Goal: Information Seeking & Learning: Learn about a topic

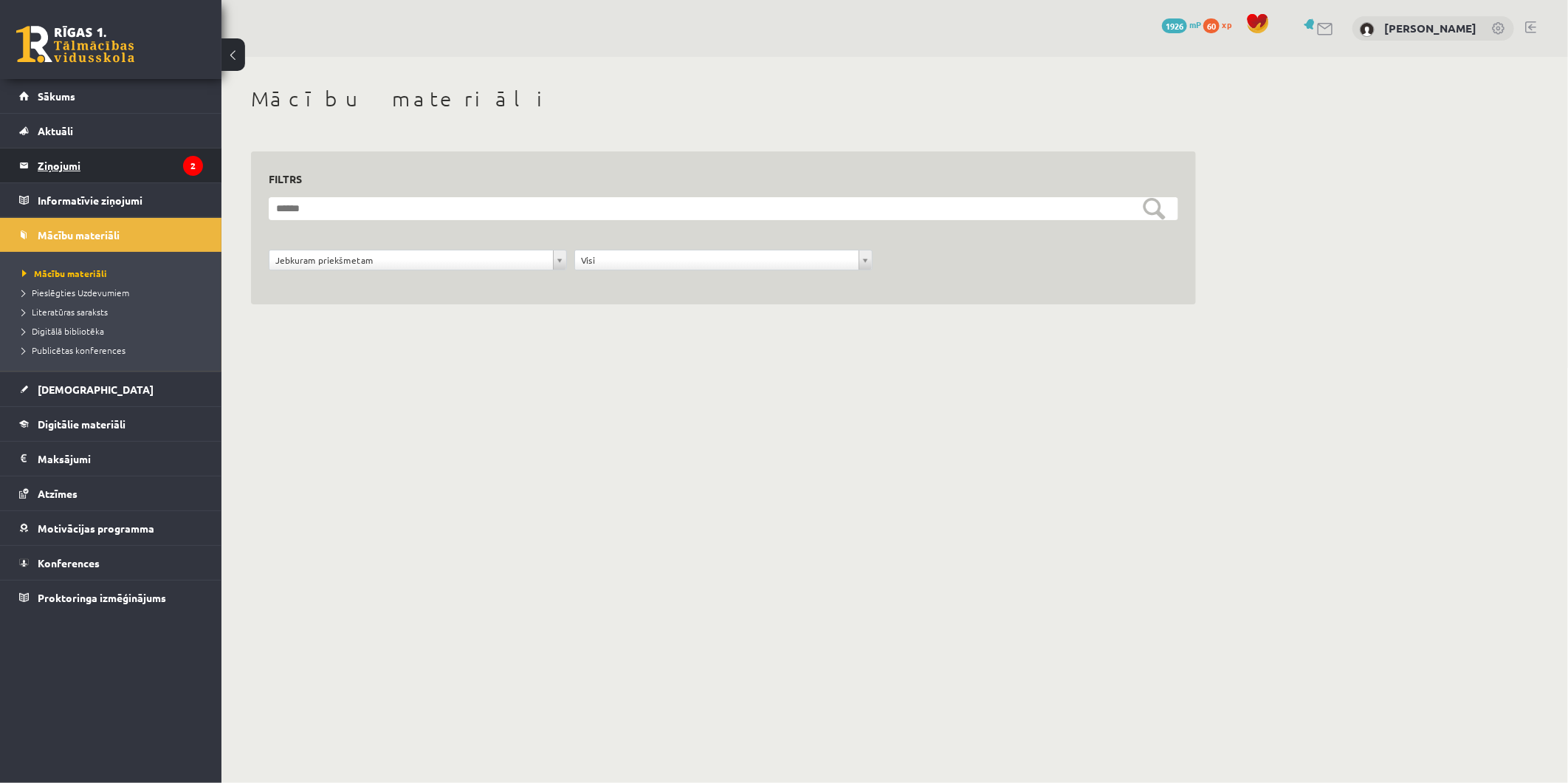
click at [123, 176] on legend "Ziņojumi 2" at bounding box center [119, 165] width 165 height 34
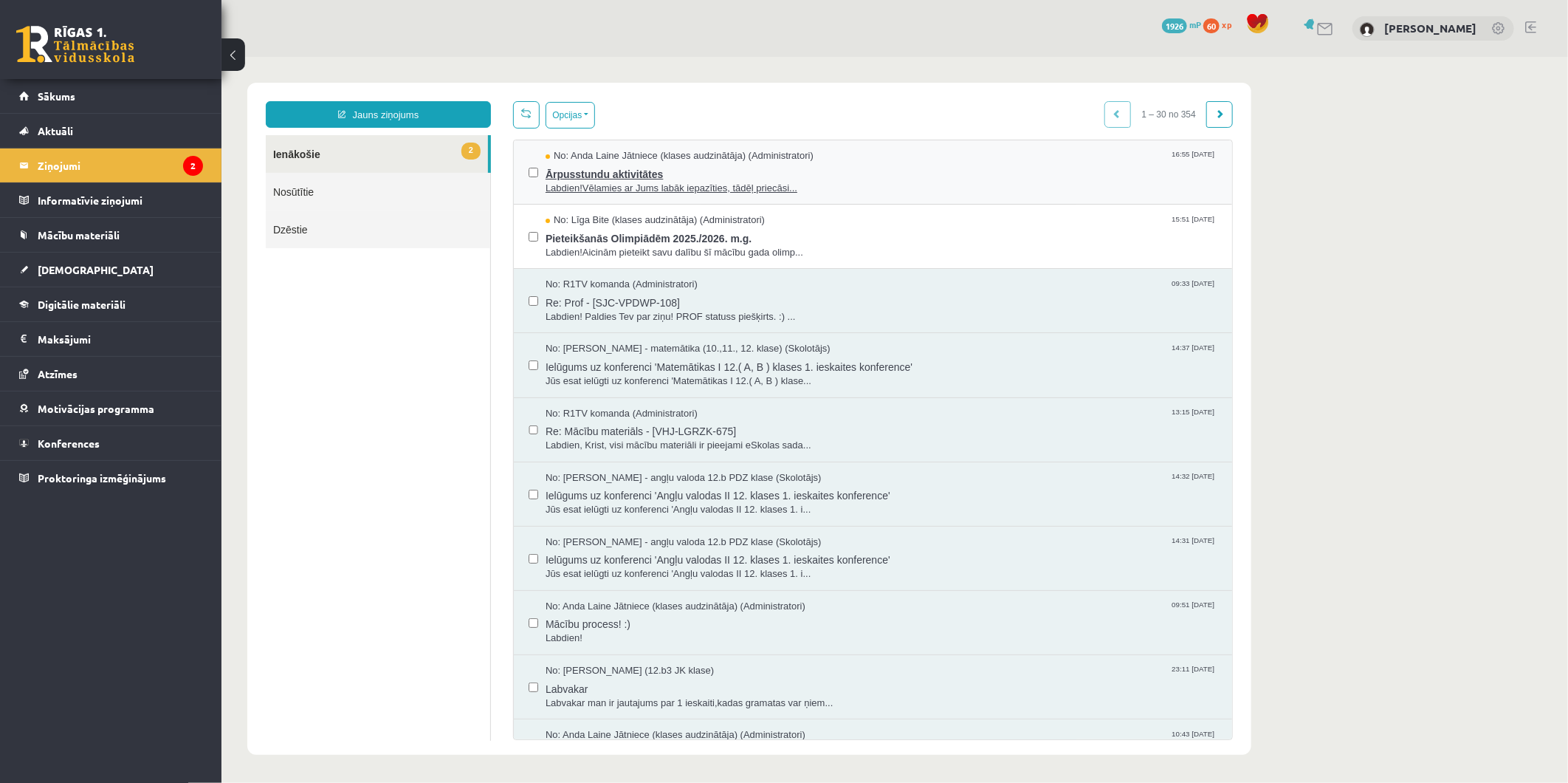
click at [736, 175] on span "Ārpusstundu aktivitātes" at bounding box center [881, 172] width 672 height 19
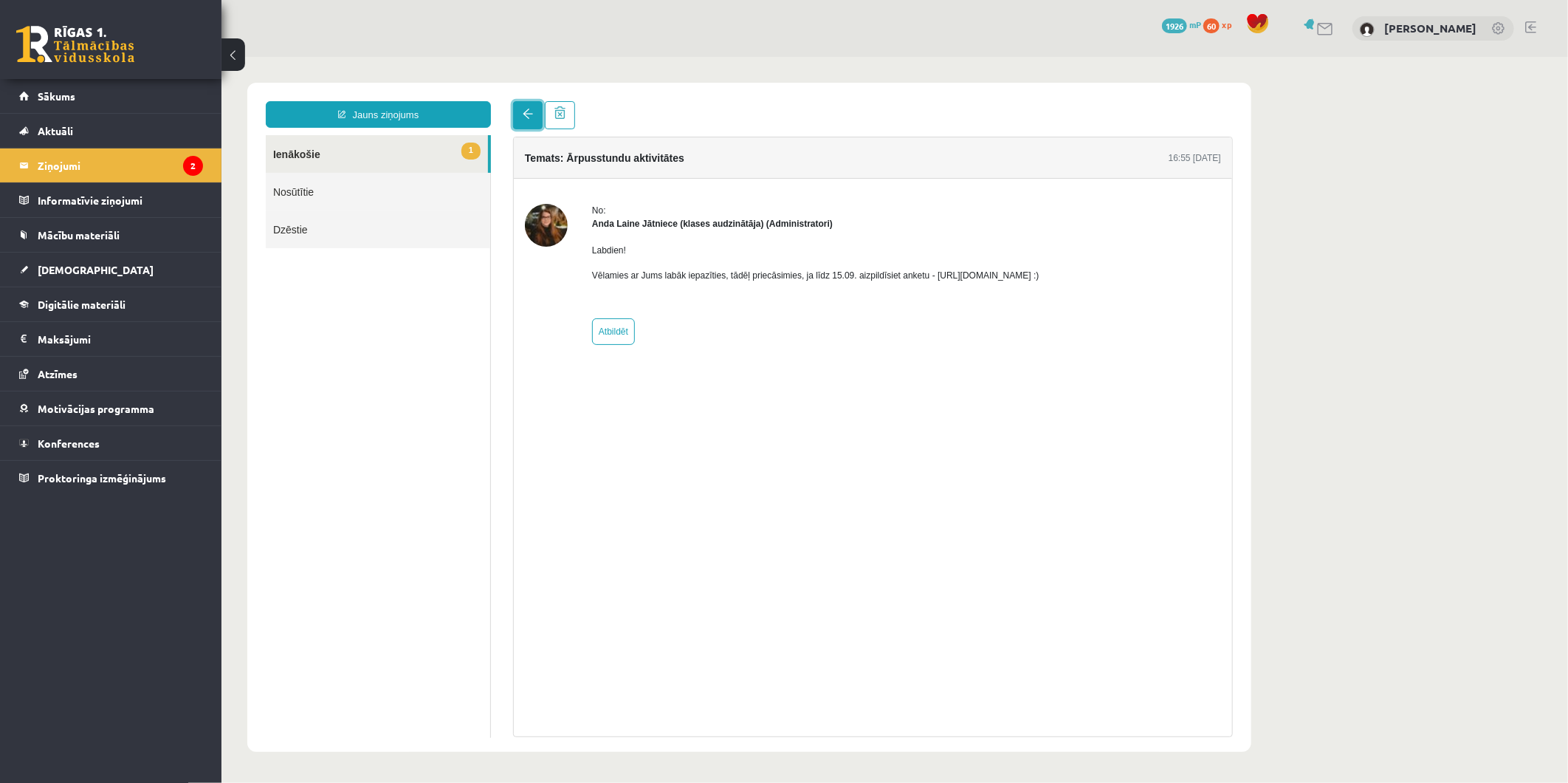
click at [527, 108] on span at bounding box center [527, 113] width 10 height 10
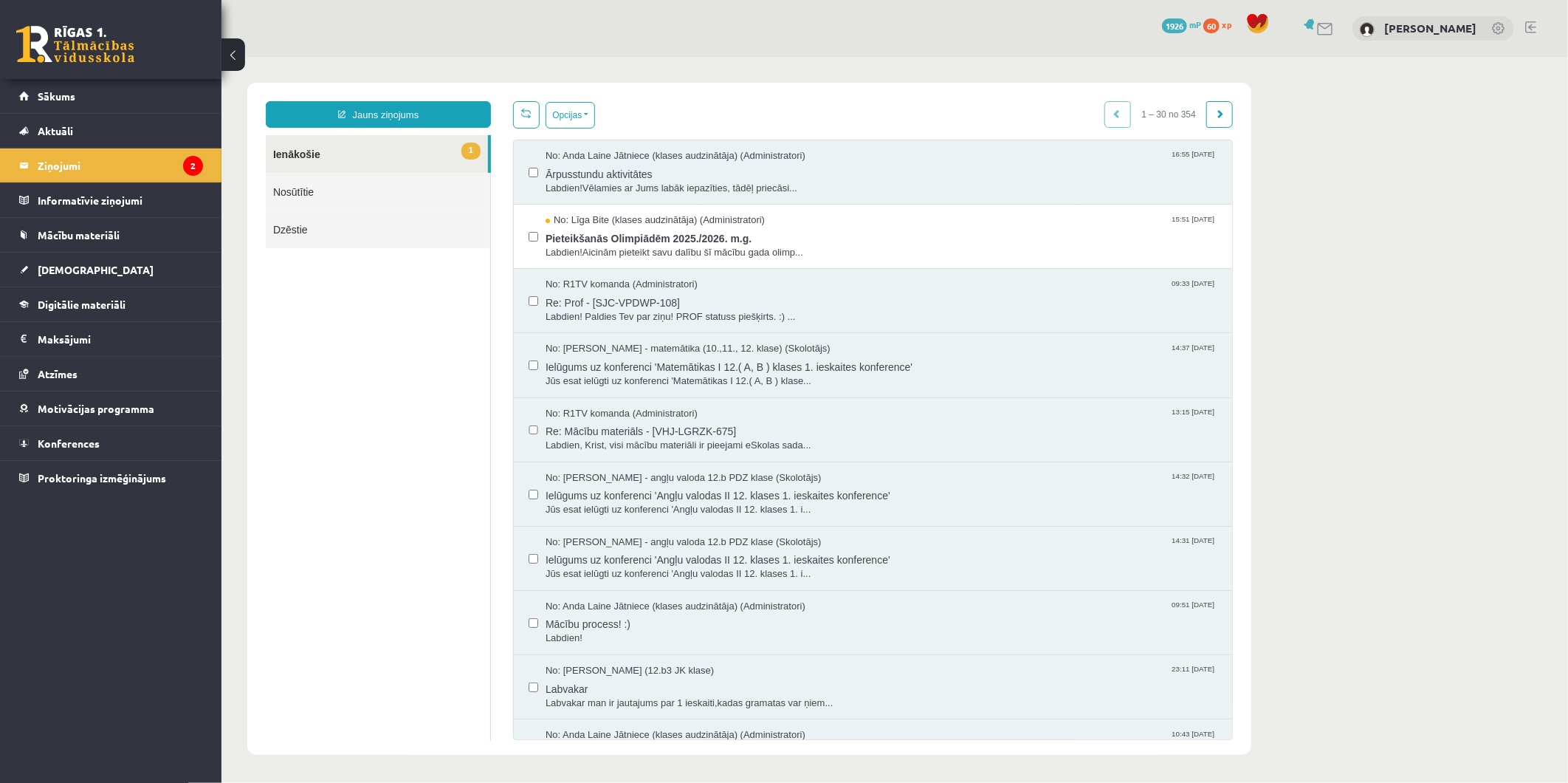
click at [526, 114] on span at bounding box center [525, 112] width 10 height 10
click at [790, 221] on div "No: Līga Bite (klases audzinātāja) (Administratori) 15:51 10/09/2025" at bounding box center [881, 219] width 672 height 14
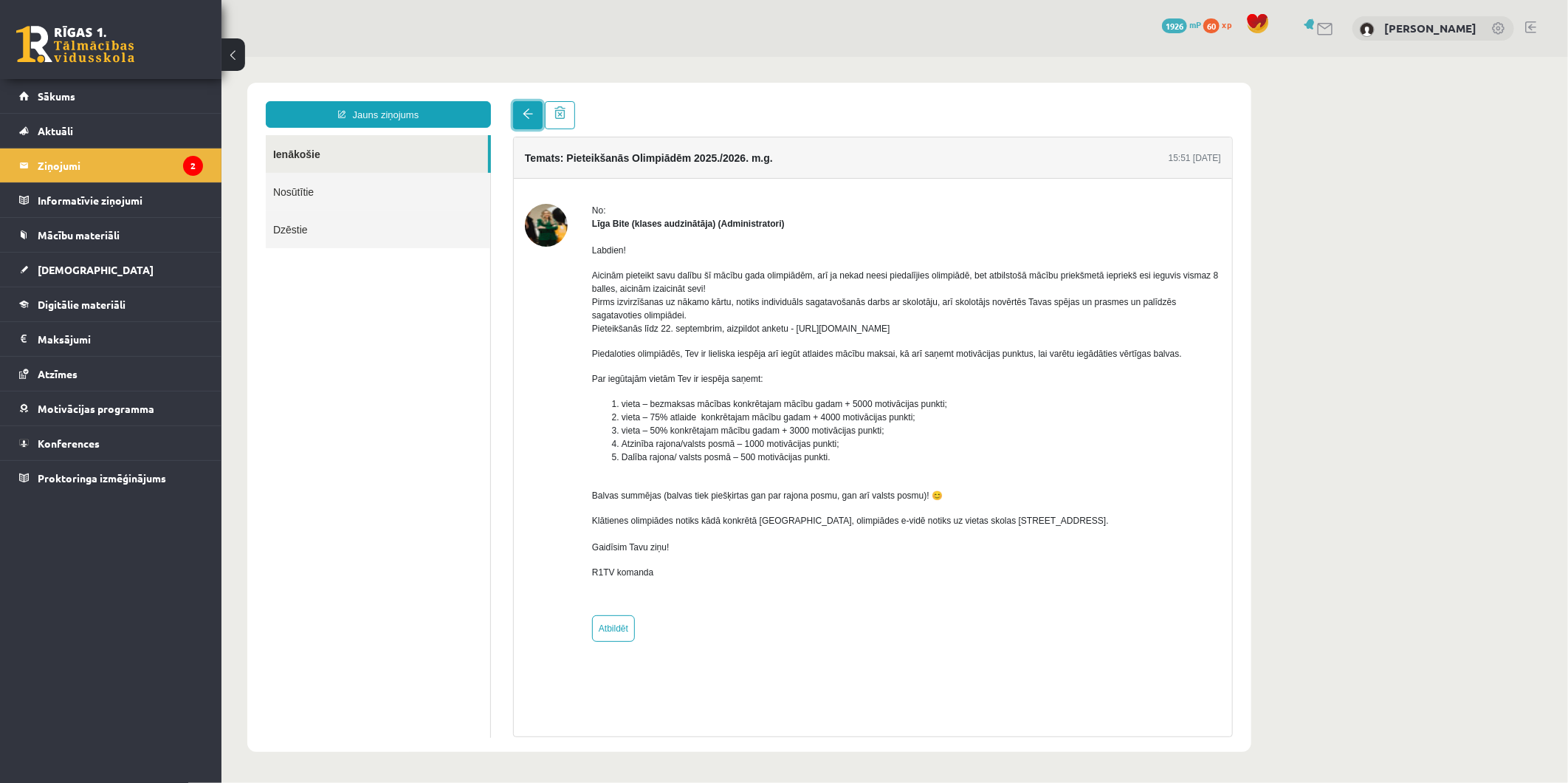
click at [527, 120] on link at bounding box center [528, 115] width 30 height 28
click at [522, 110] on span at bounding box center [527, 113] width 10 height 10
click at [94, 102] on link "Sākums" at bounding box center [111, 96] width 184 height 34
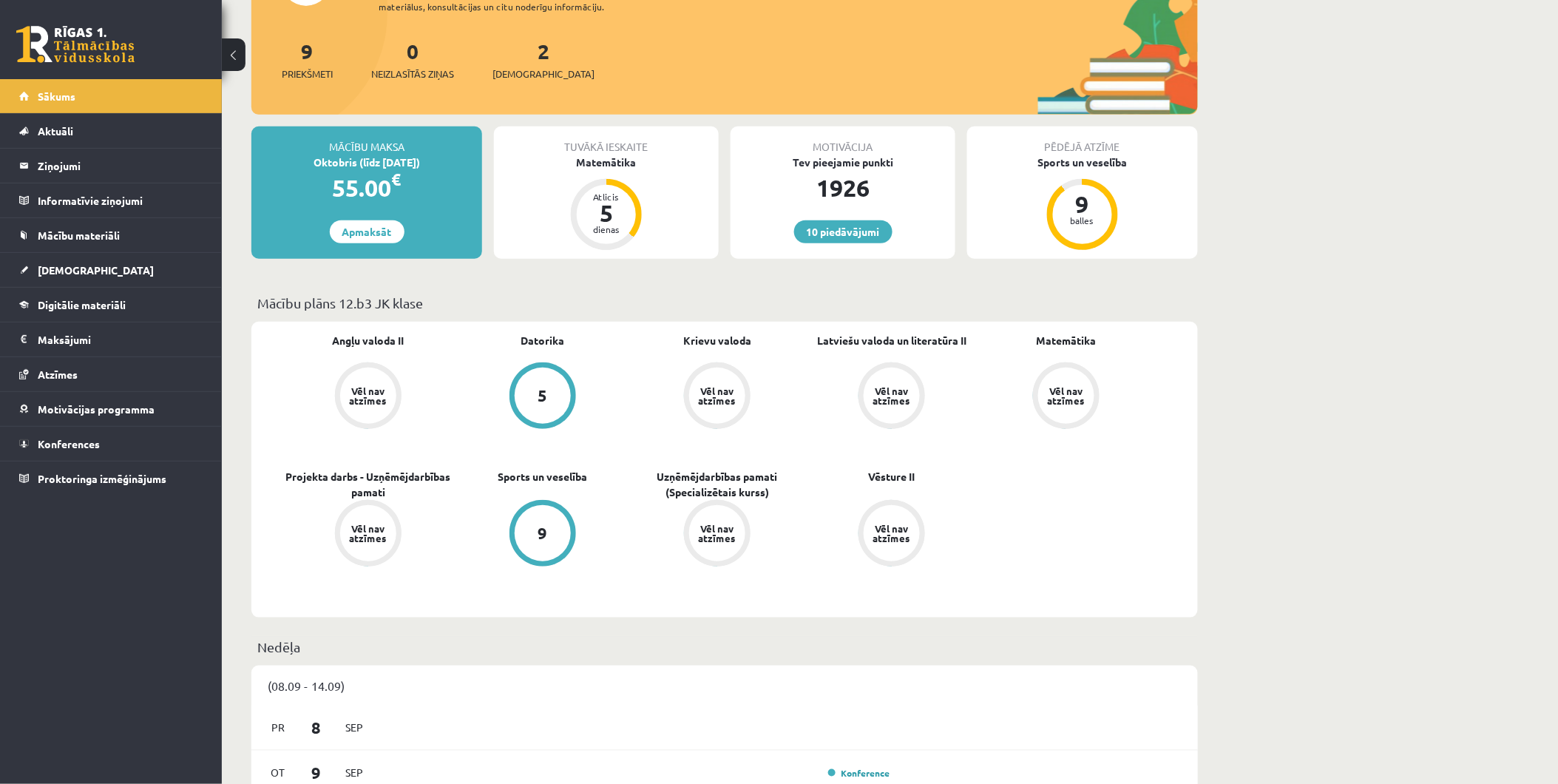
scroll to position [164, 0]
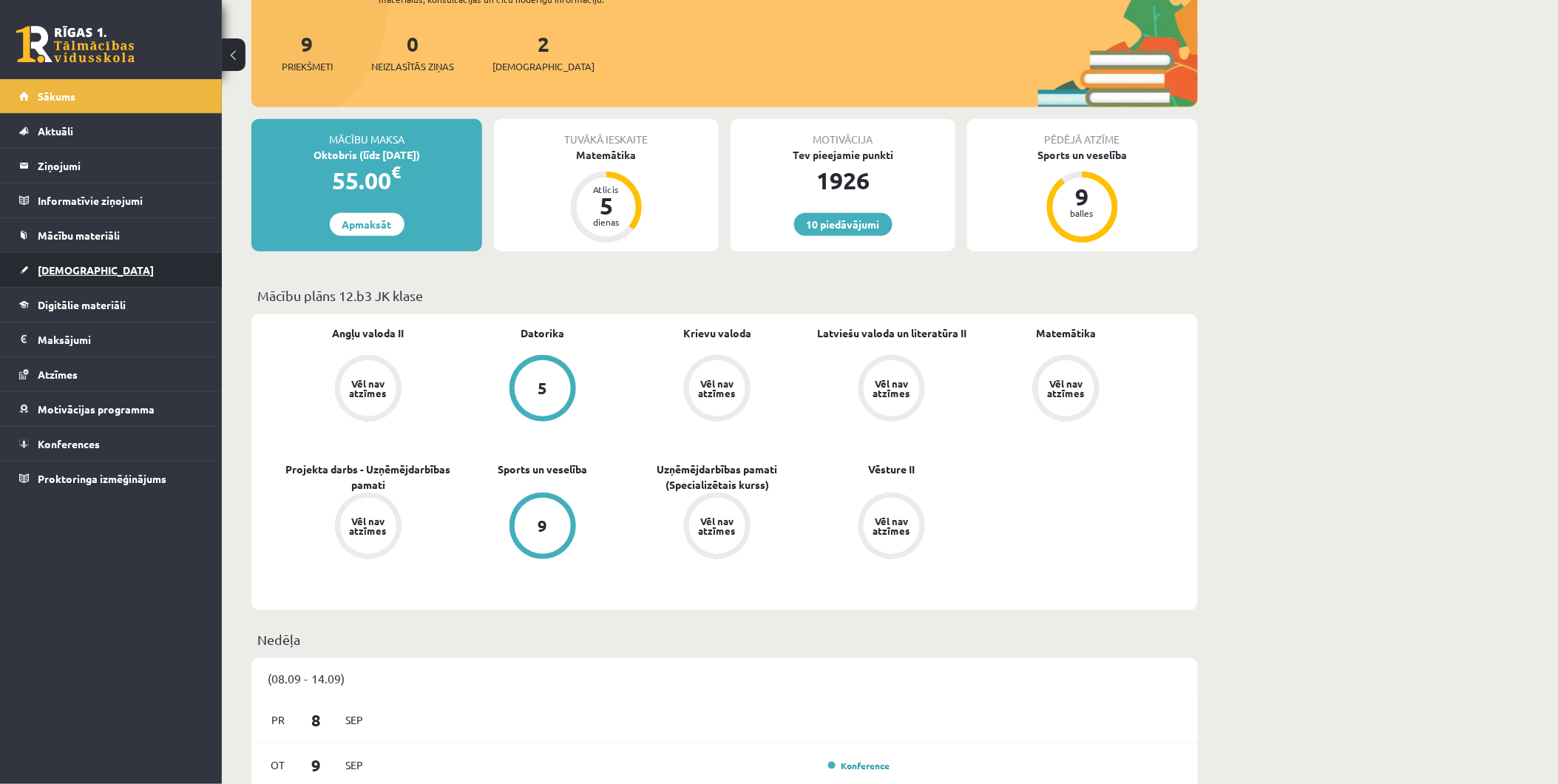
click at [89, 269] on link "[DEMOGRAPHIC_DATA]" at bounding box center [111, 270] width 184 height 34
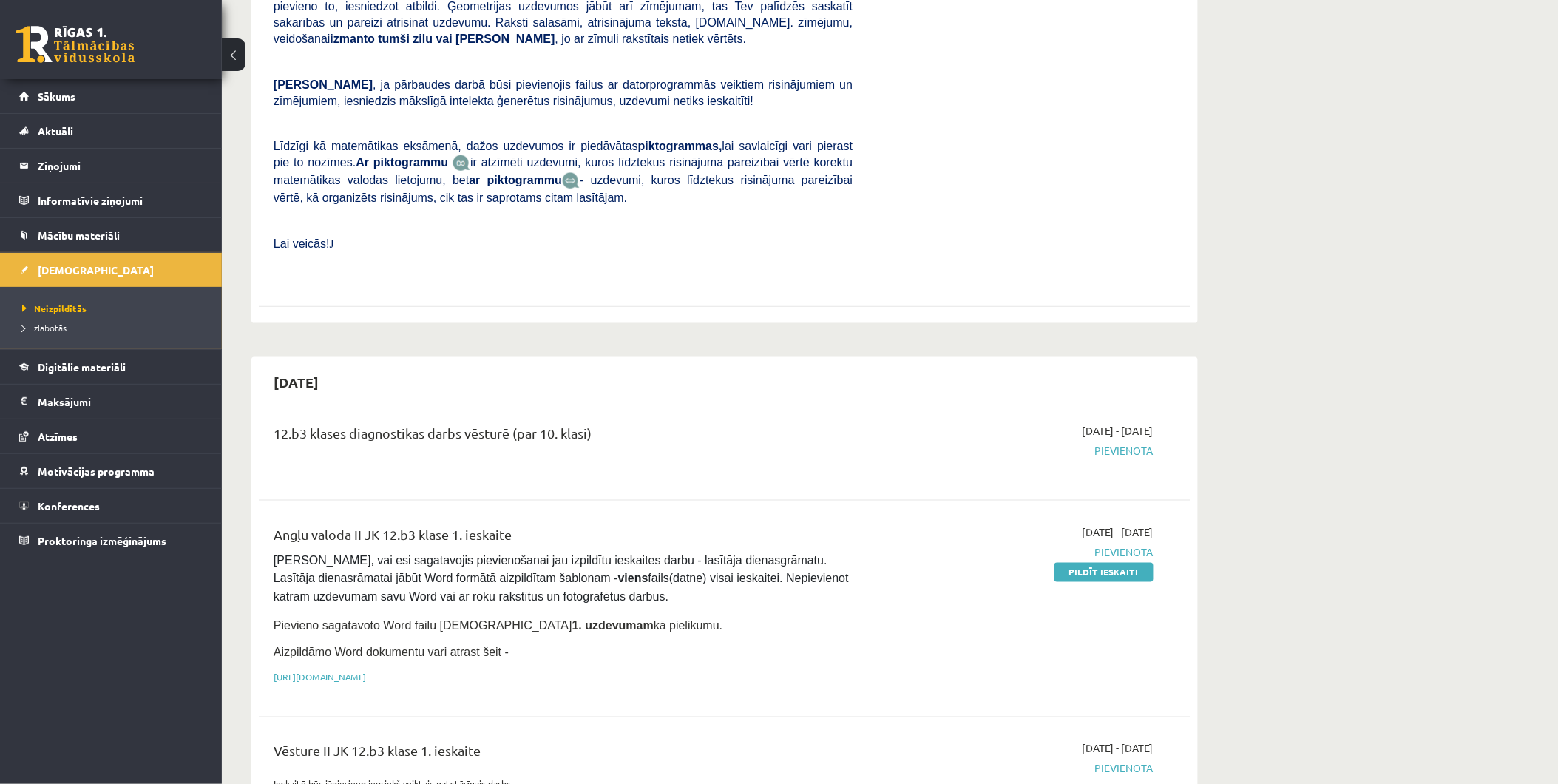
scroll to position [438, 0]
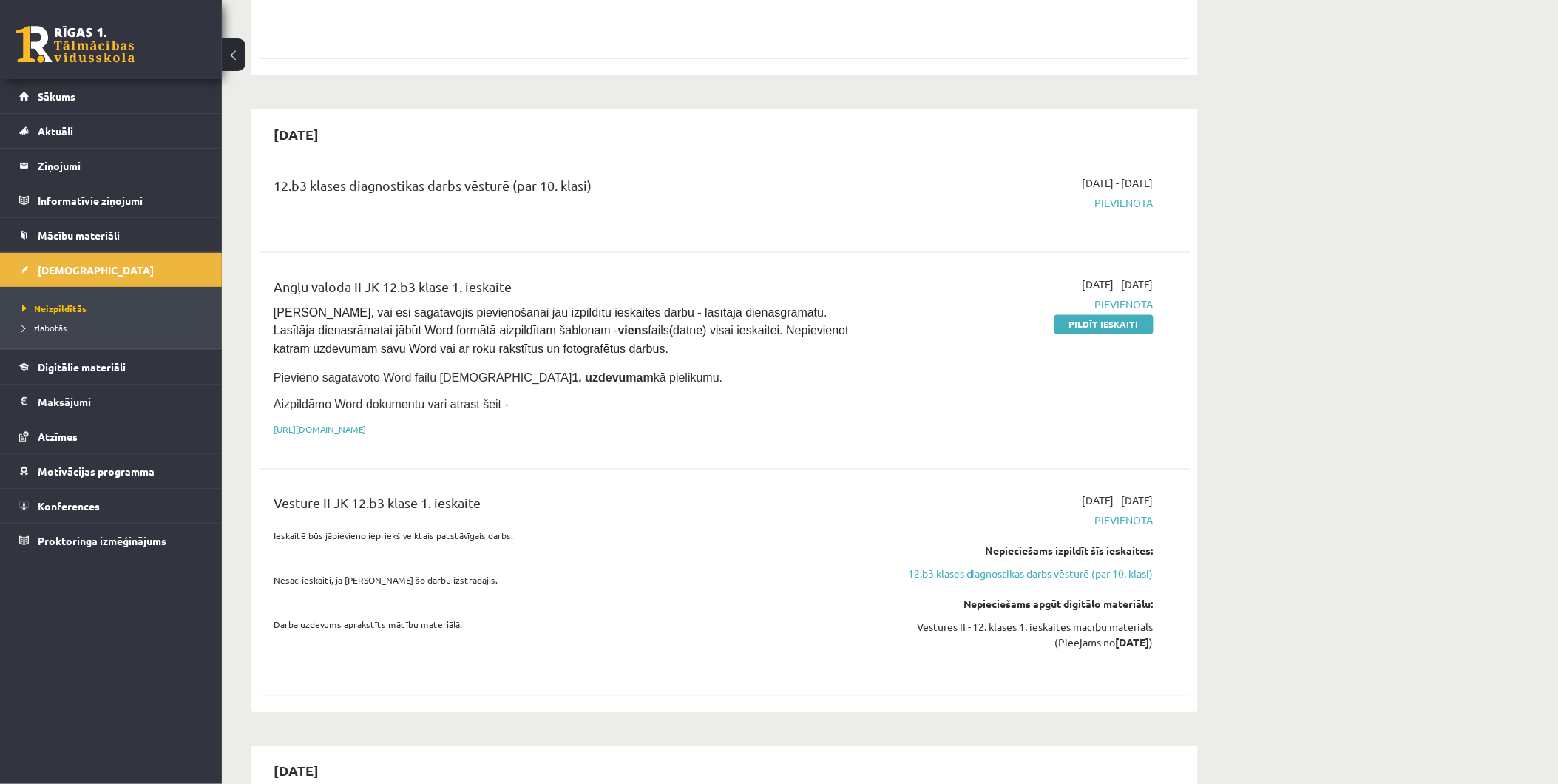
scroll to position [656, 0]
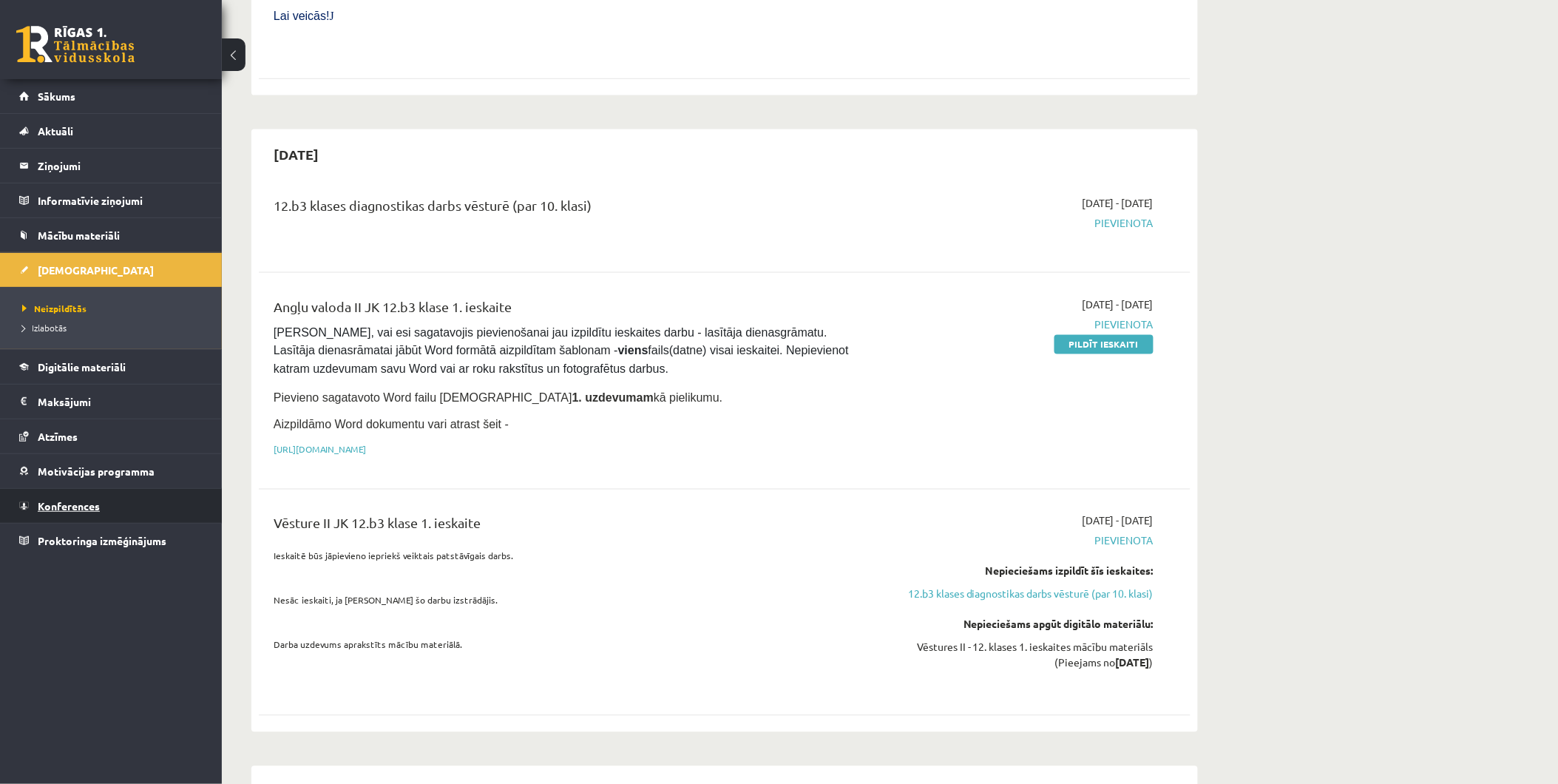
click at [69, 511] on link "Konferences" at bounding box center [111, 506] width 184 height 34
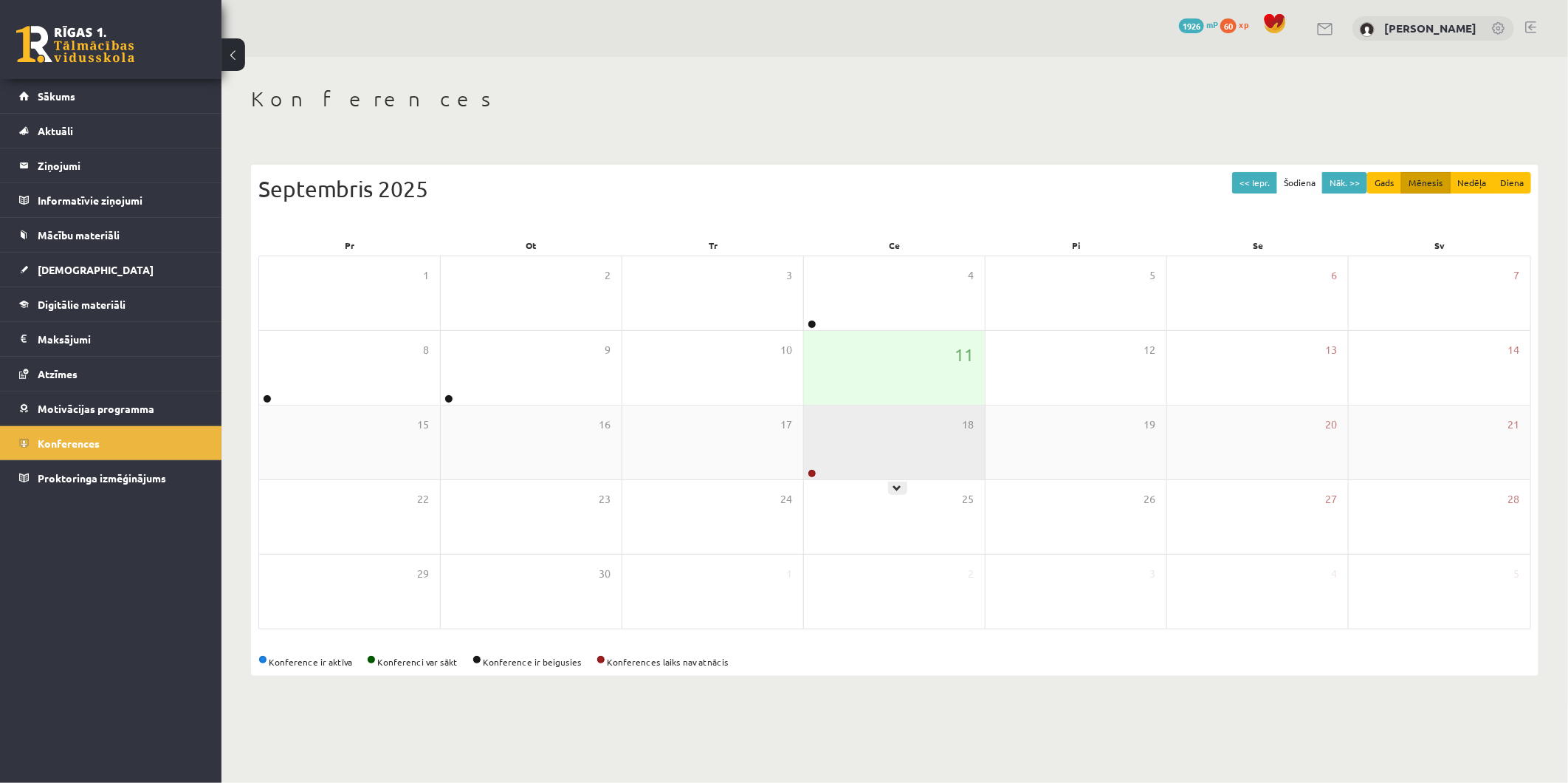
click at [861, 467] on div "18" at bounding box center [895, 442] width 181 height 74
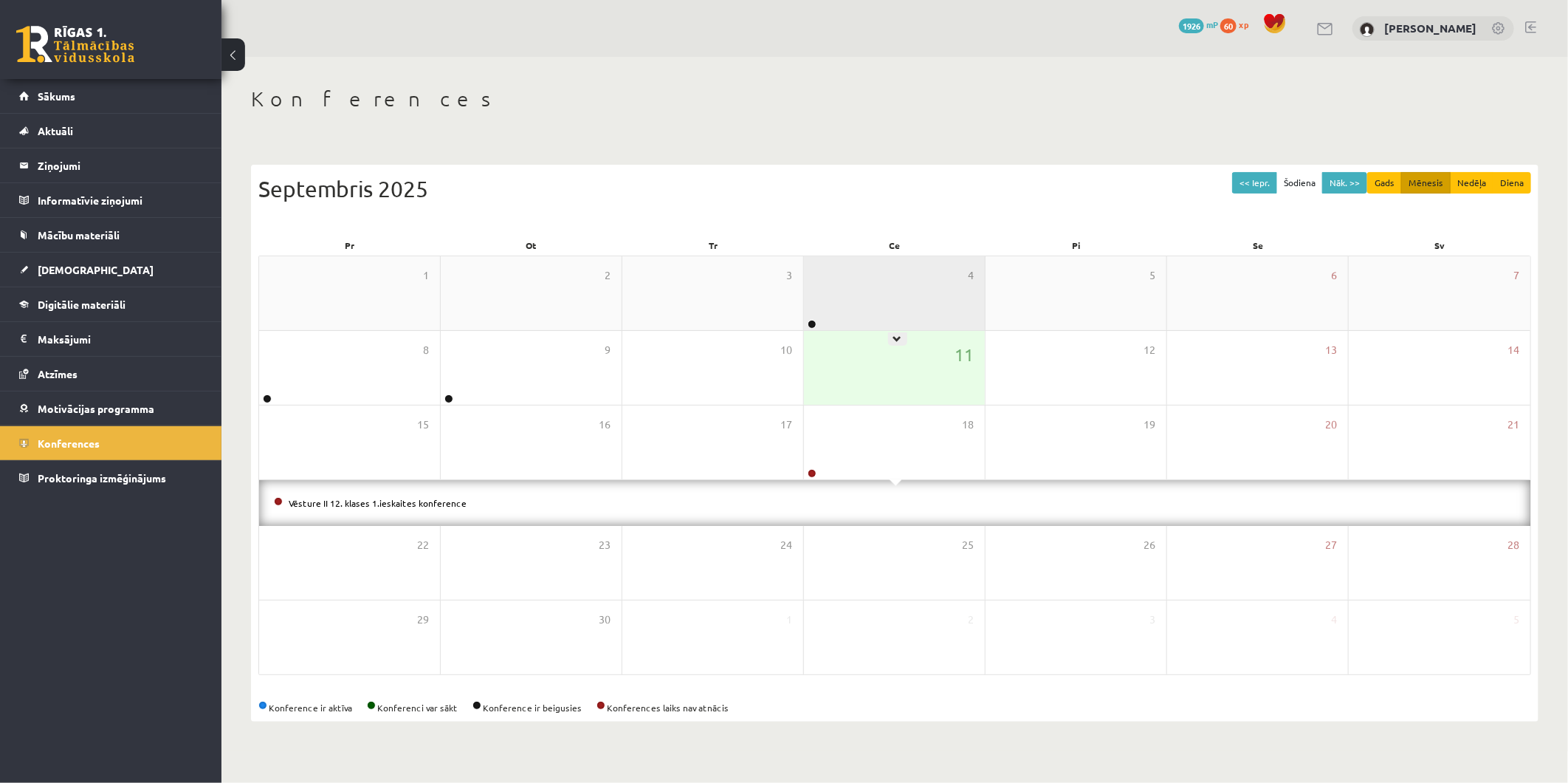
click at [838, 301] on div "4" at bounding box center [895, 293] width 181 height 74
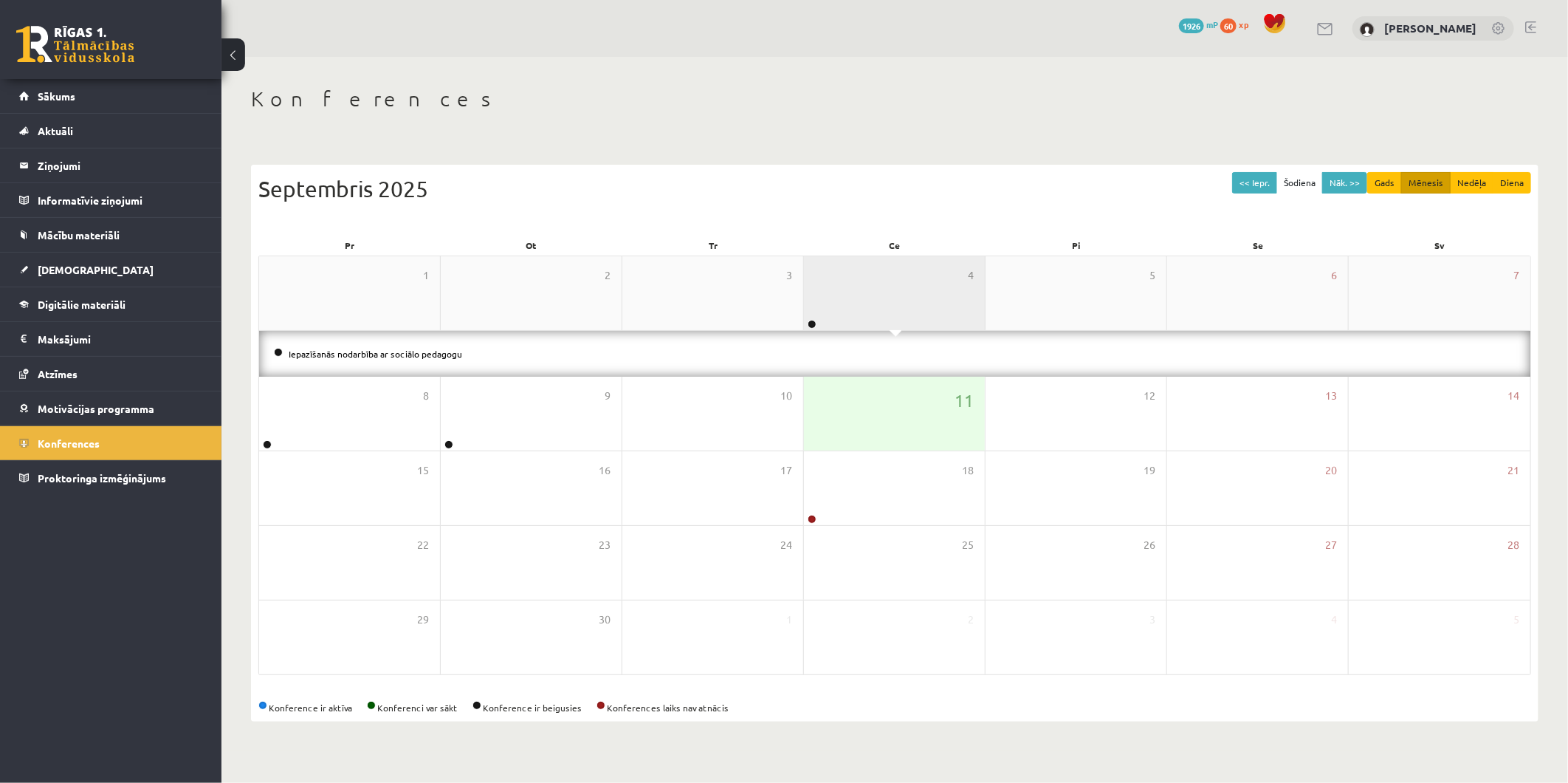
click at [829, 303] on div "4" at bounding box center [895, 293] width 181 height 74
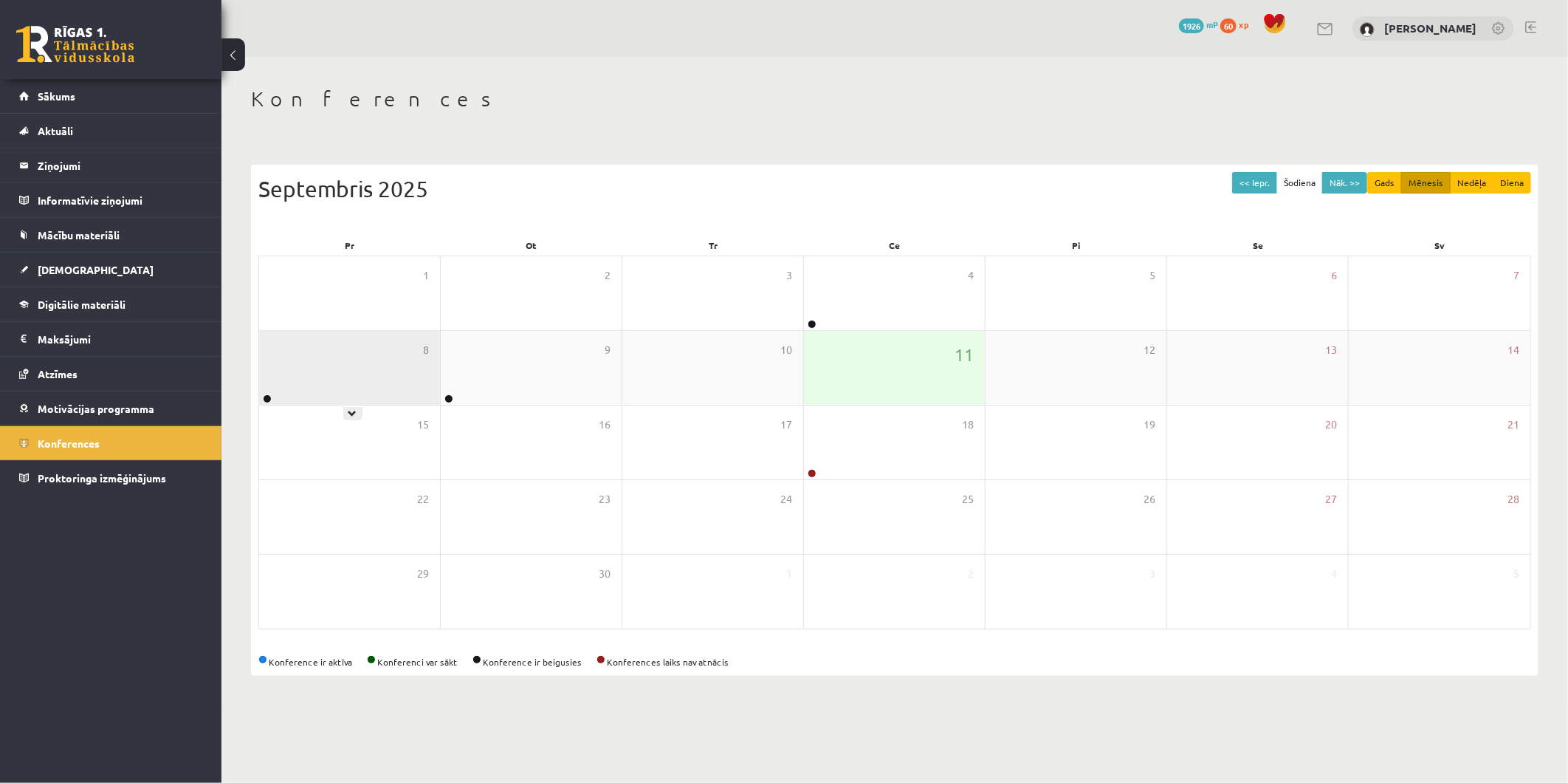
click at [370, 359] on div "8" at bounding box center [350, 367] width 181 height 74
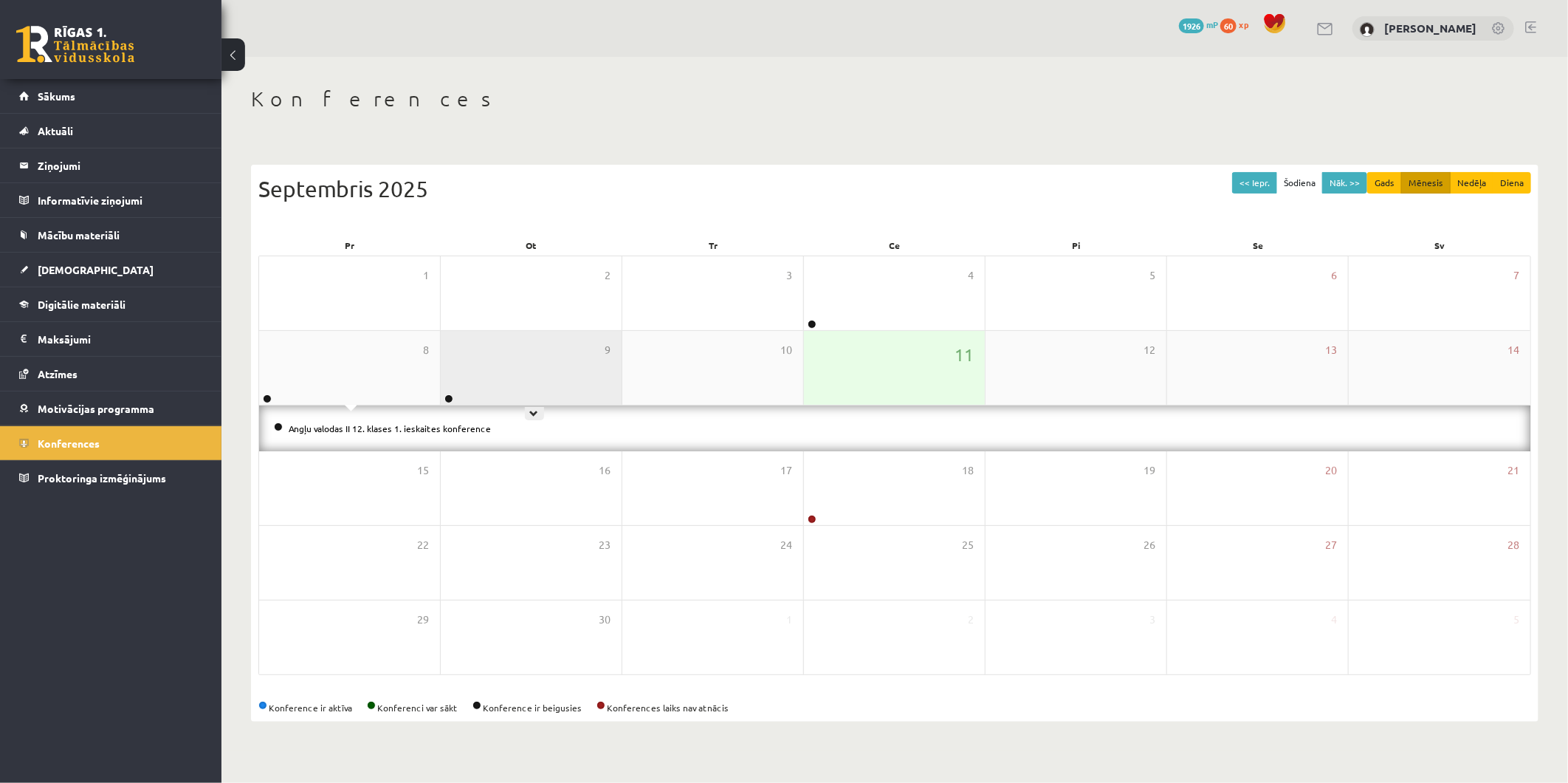
click at [536, 375] on div "9" at bounding box center [531, 367] width 181 height 74
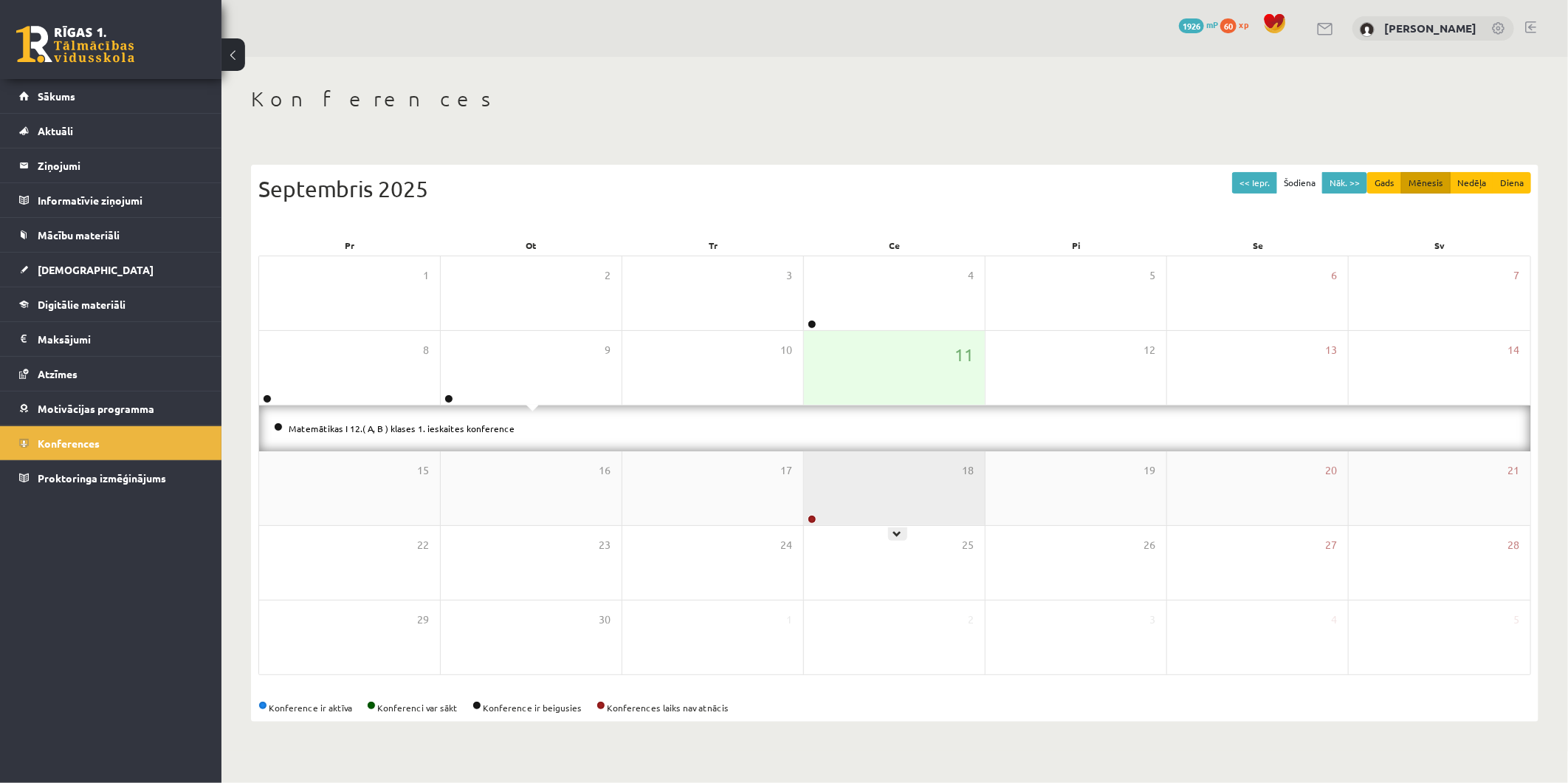
click at [828, 506] on div "18" at bounding box center [895, 488] width 181 height 74
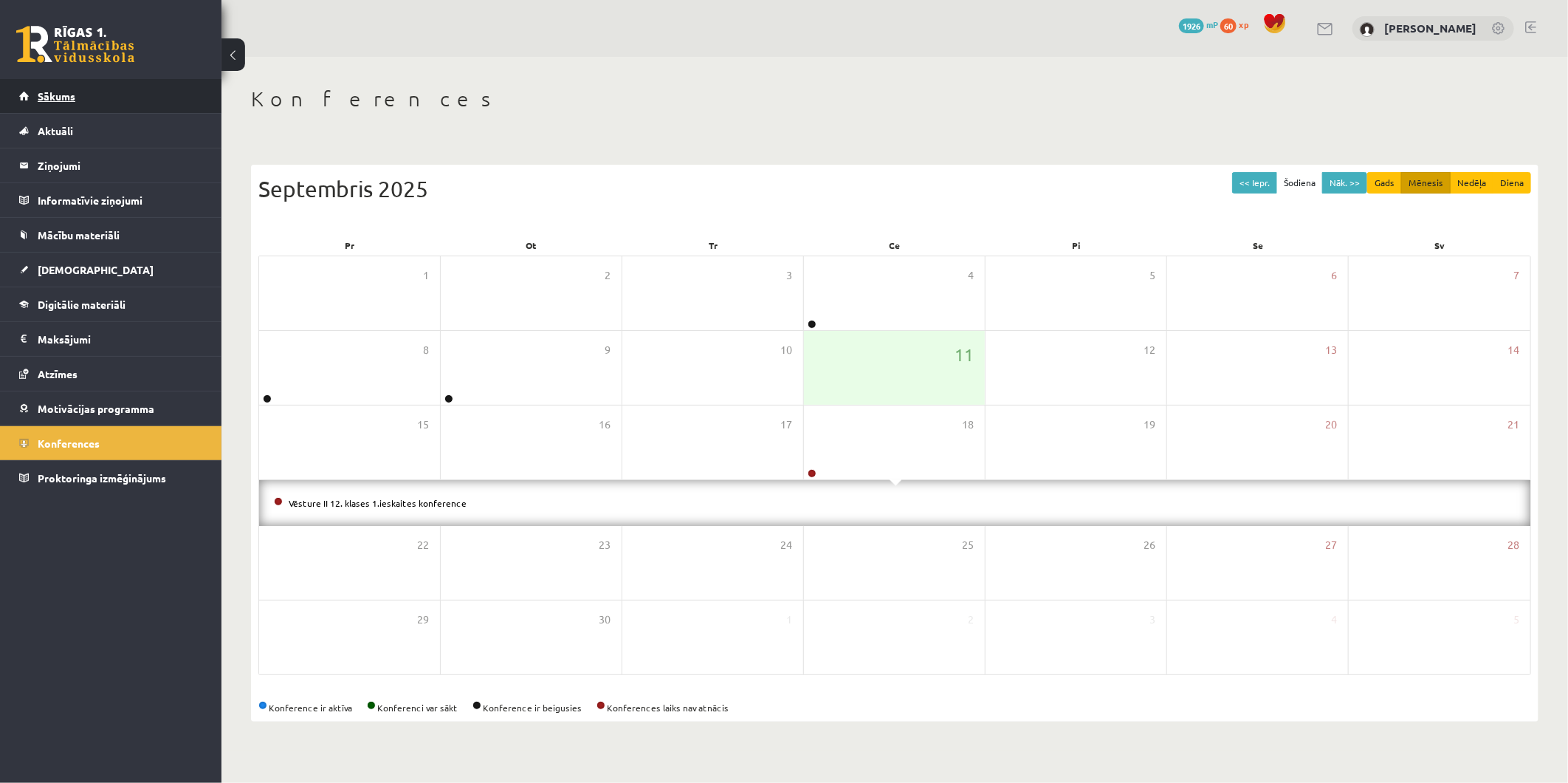
click at [98, 101] on link "Sākums" at bounding box center [111, 96] width 184 height 34
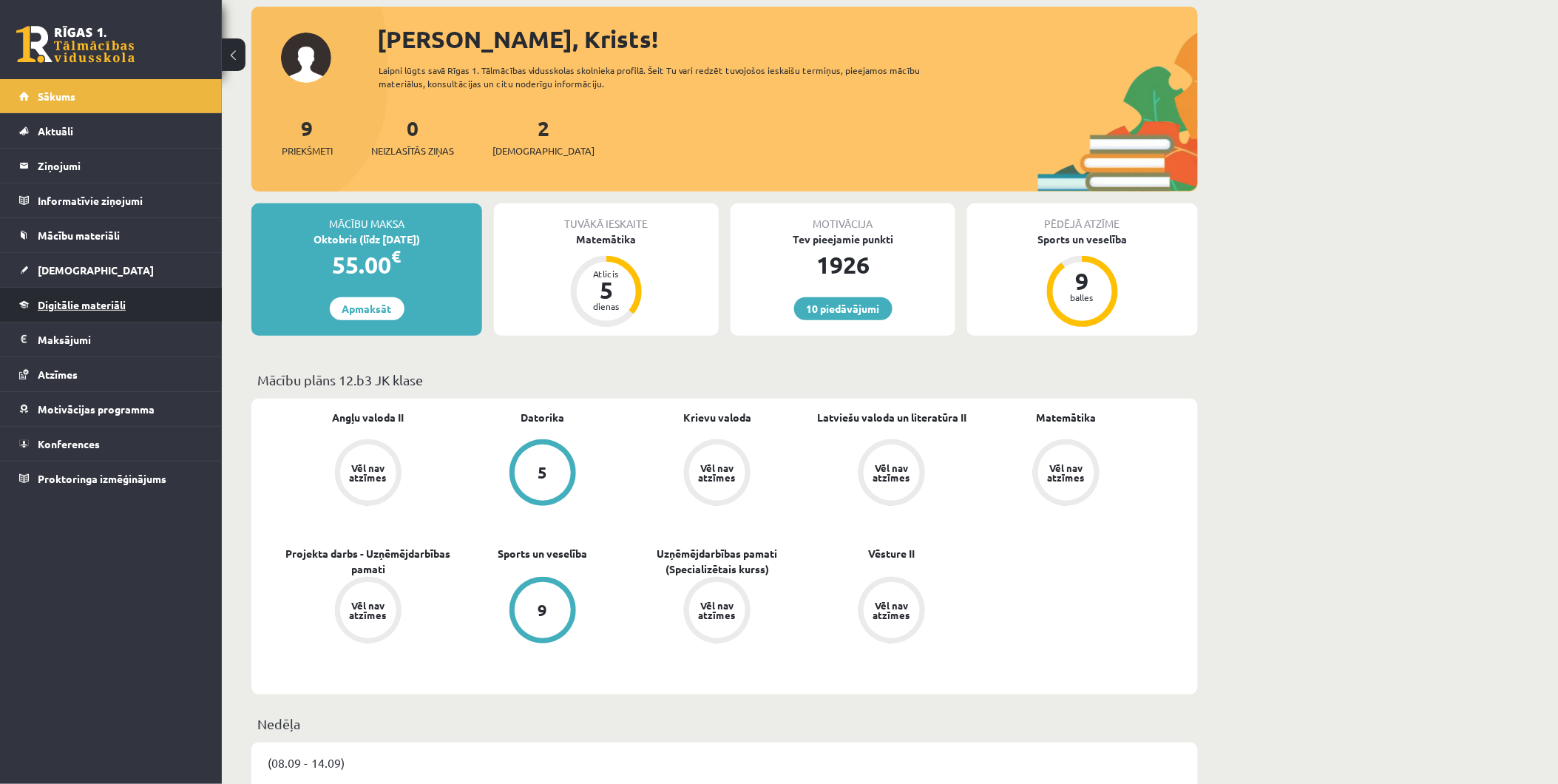
scroll to position [82, 0]
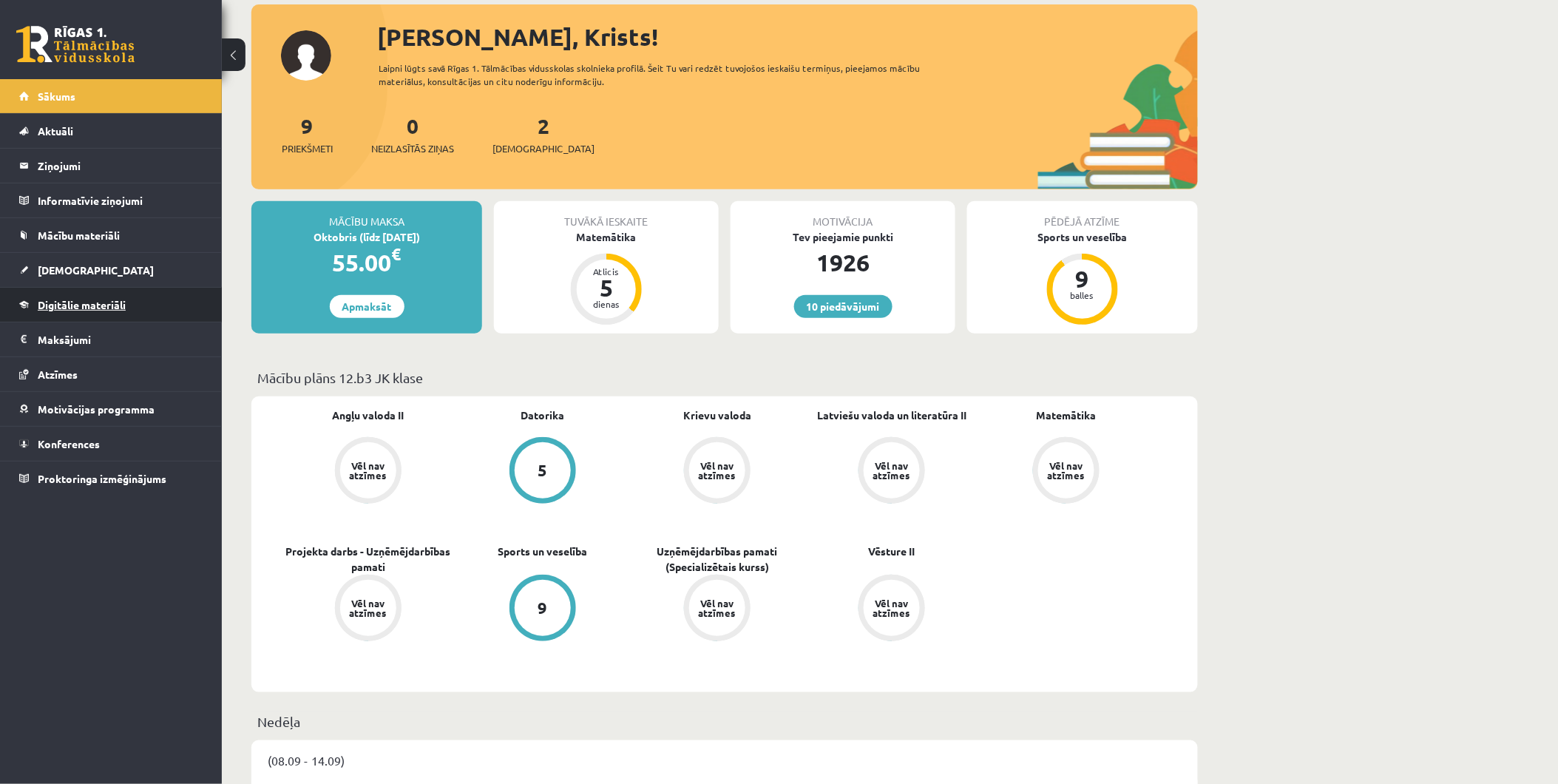
click at [90, 311] on link "Digitālie materiāli" at bounding box center [111, 304] width 184 height 34
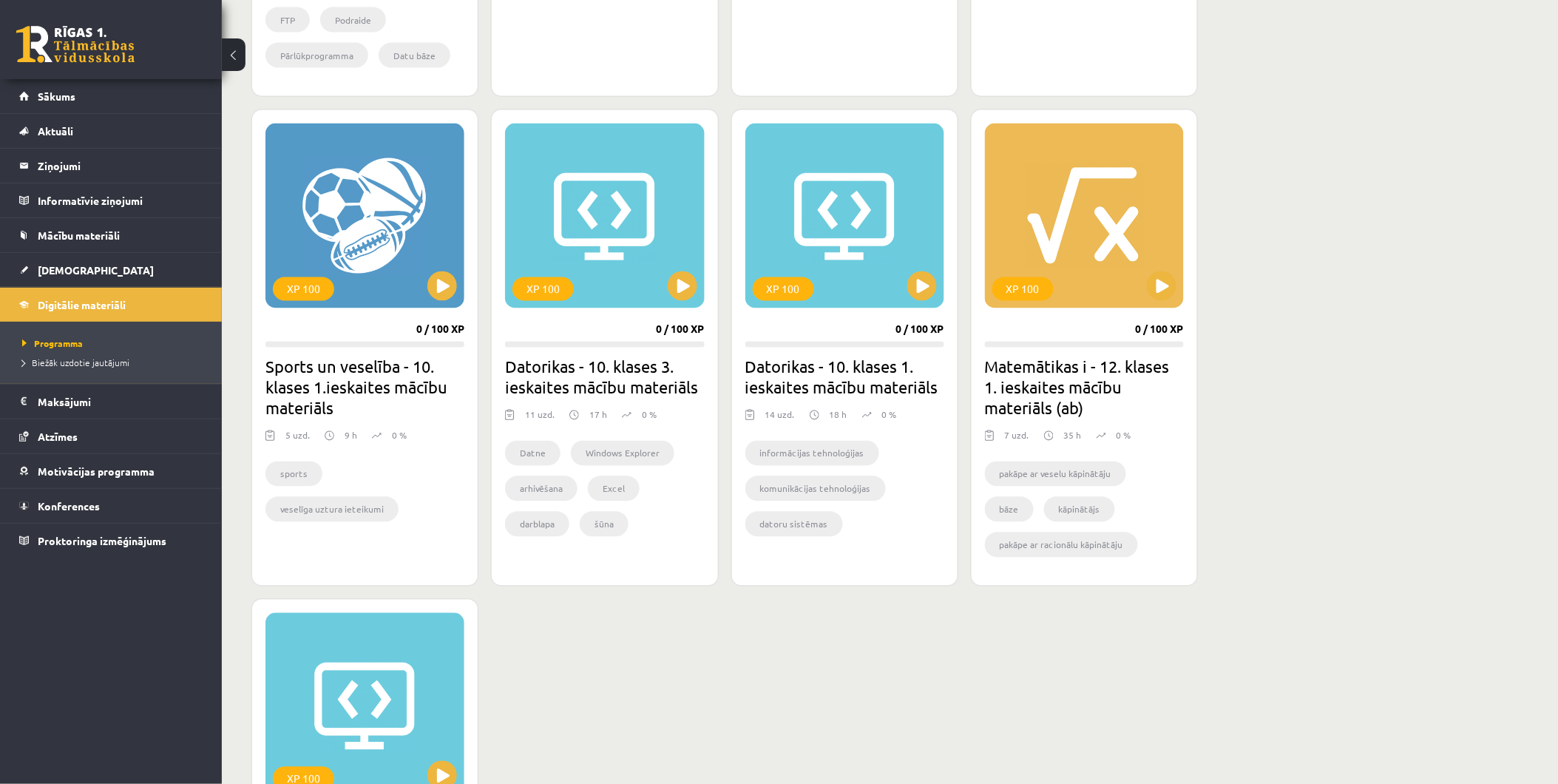
scroll to position [821, 0]
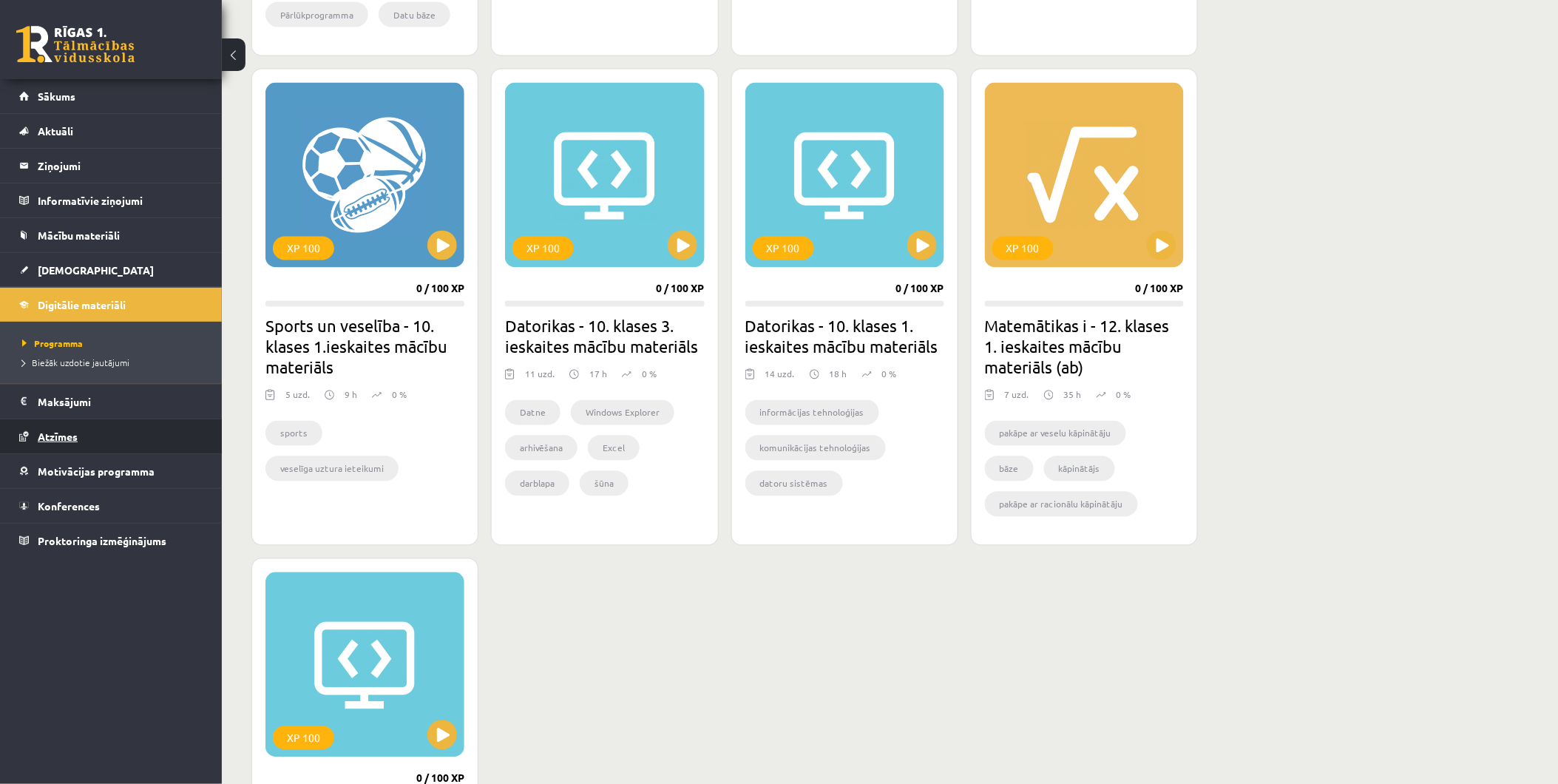
click at [105, 438] on link "Atzīmes" at bounding box center [111, 436] width 184 height 34
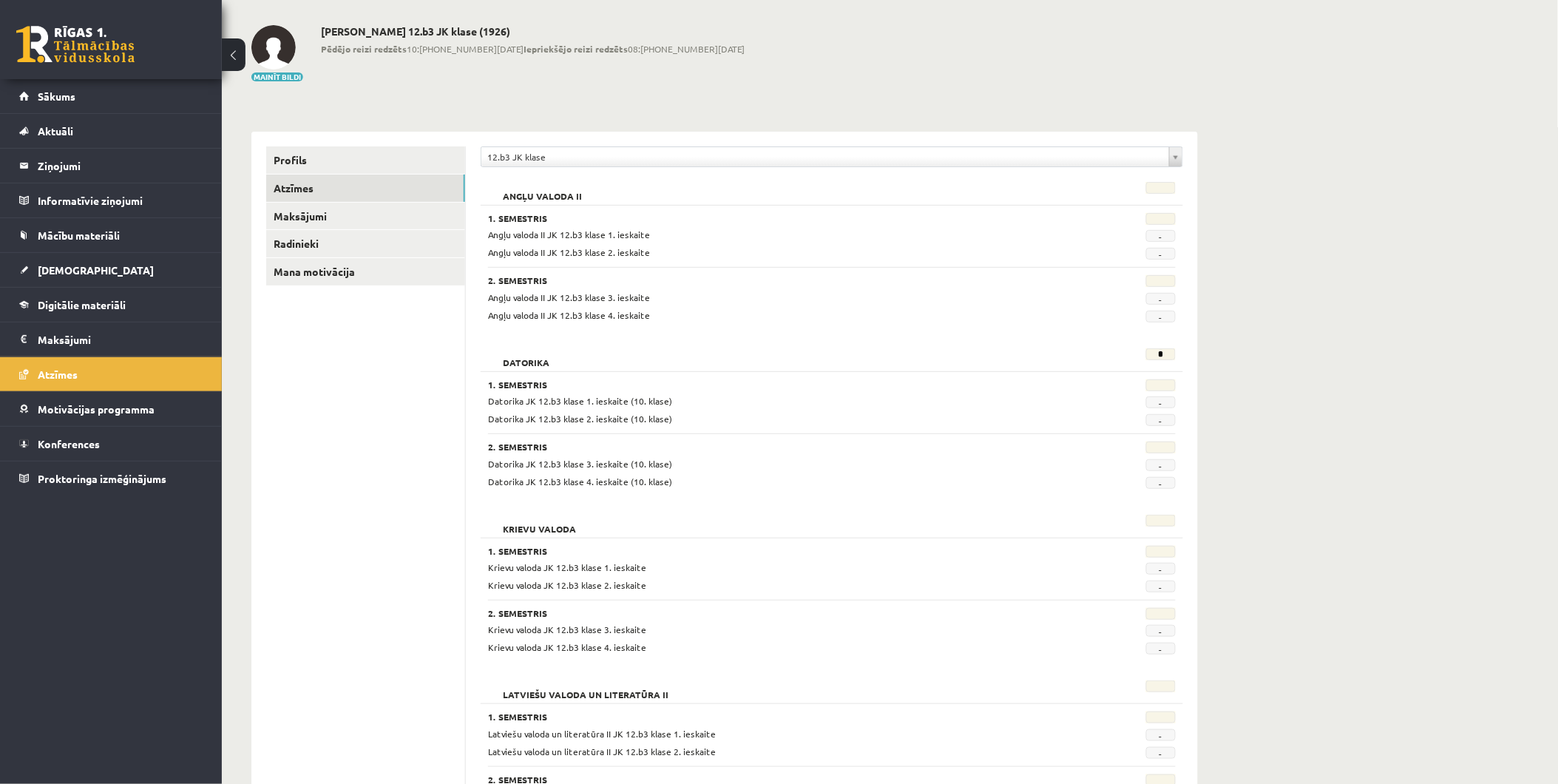
scroll to position [7, 0]
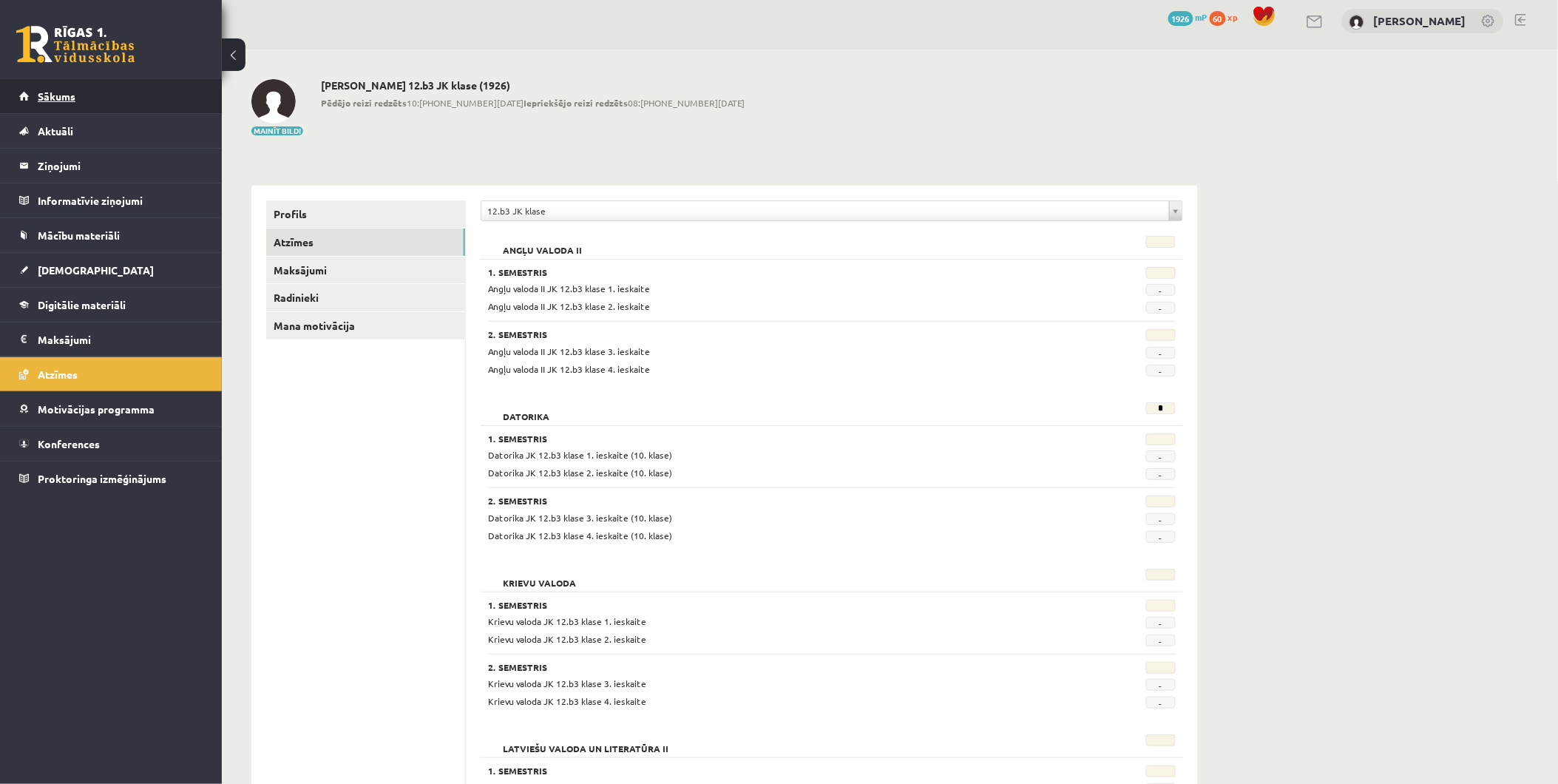
click at [119, 92] on link "Sākums" at bounding box center [111, 96] width 184 height 34
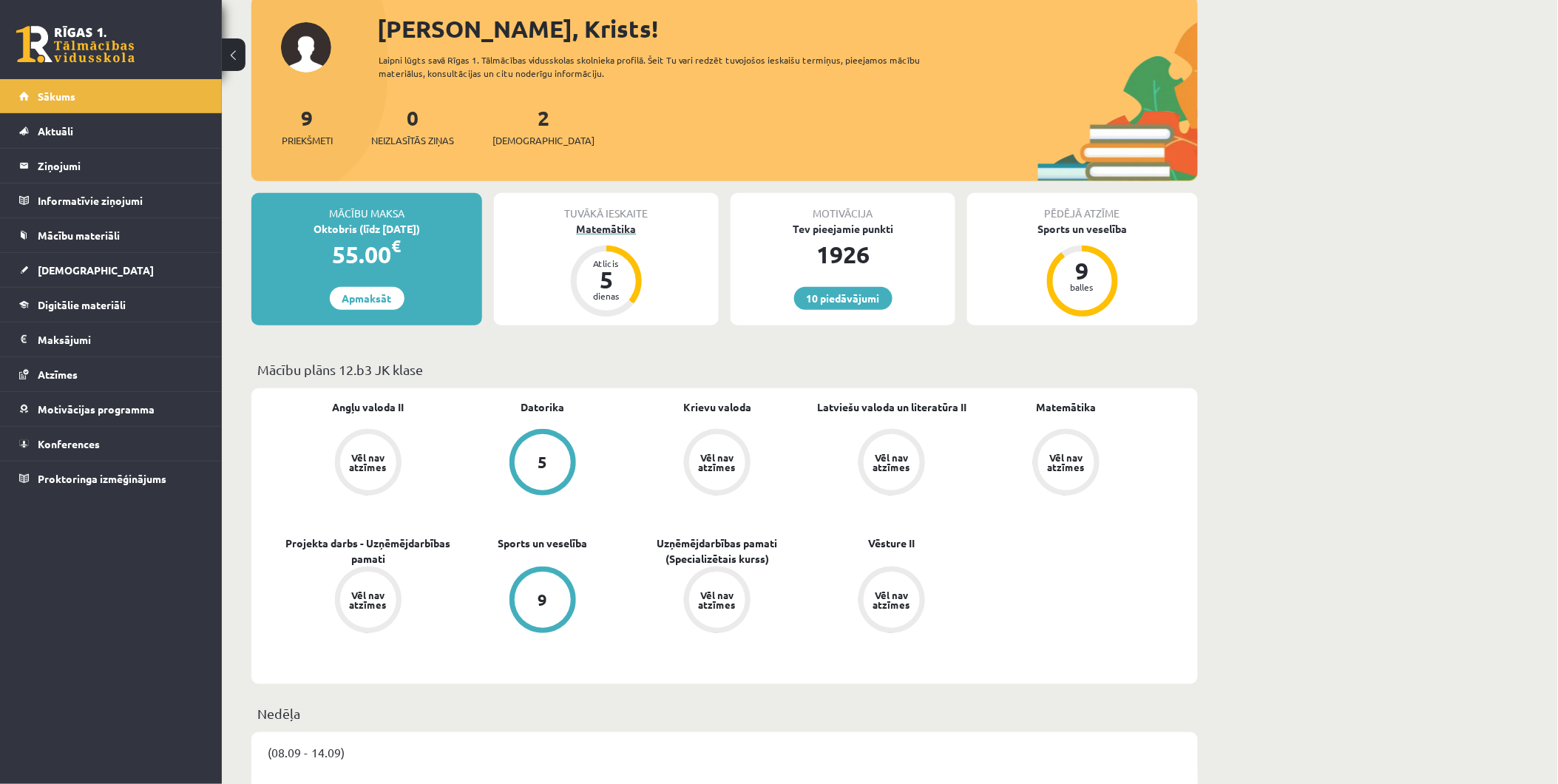
scroll to position [137, 0]
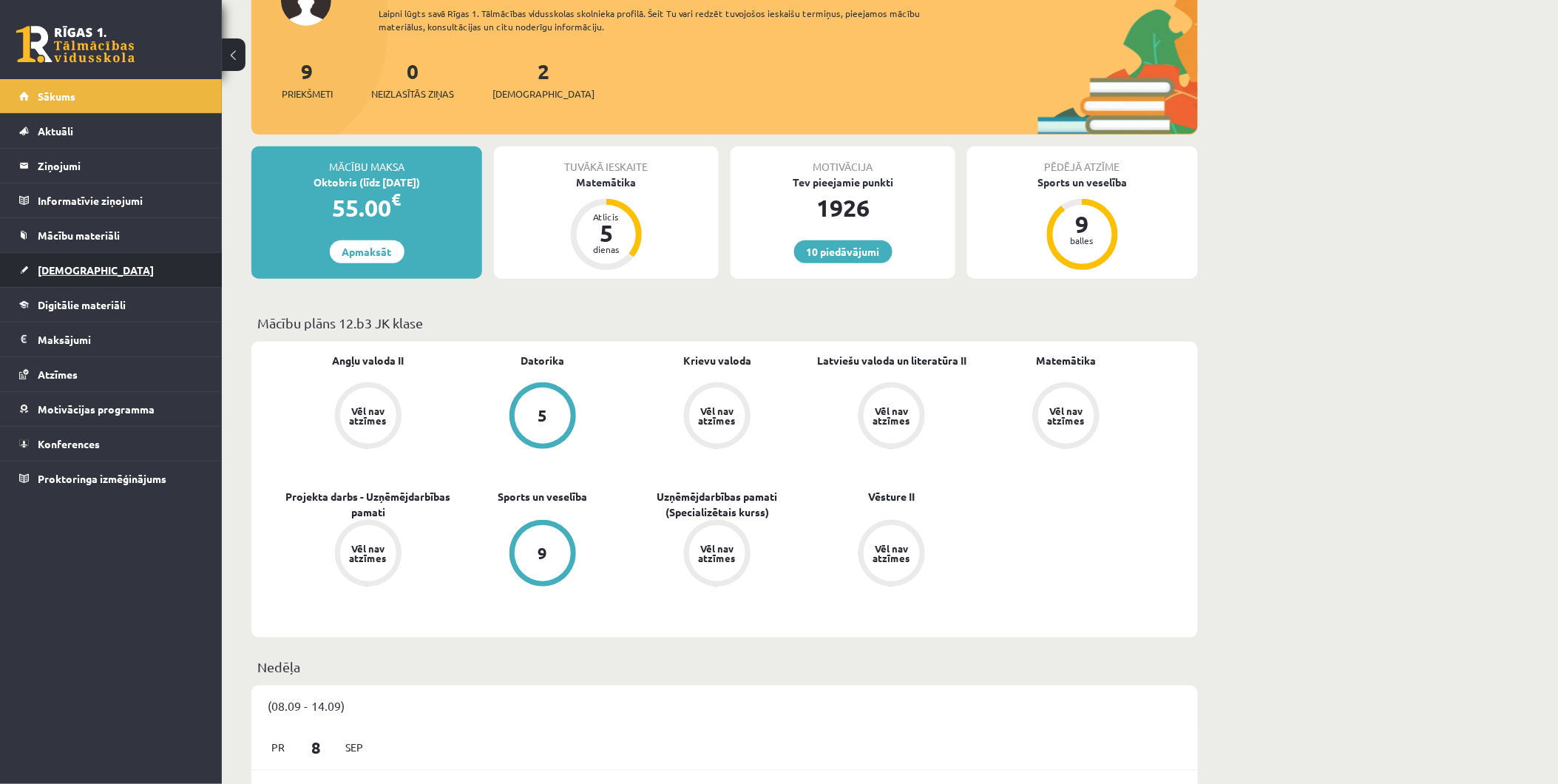
click at [91, 265] on link "[DEMOGRAPHIC_DATA]" at bounding box center [111, 270] width 184 height 34
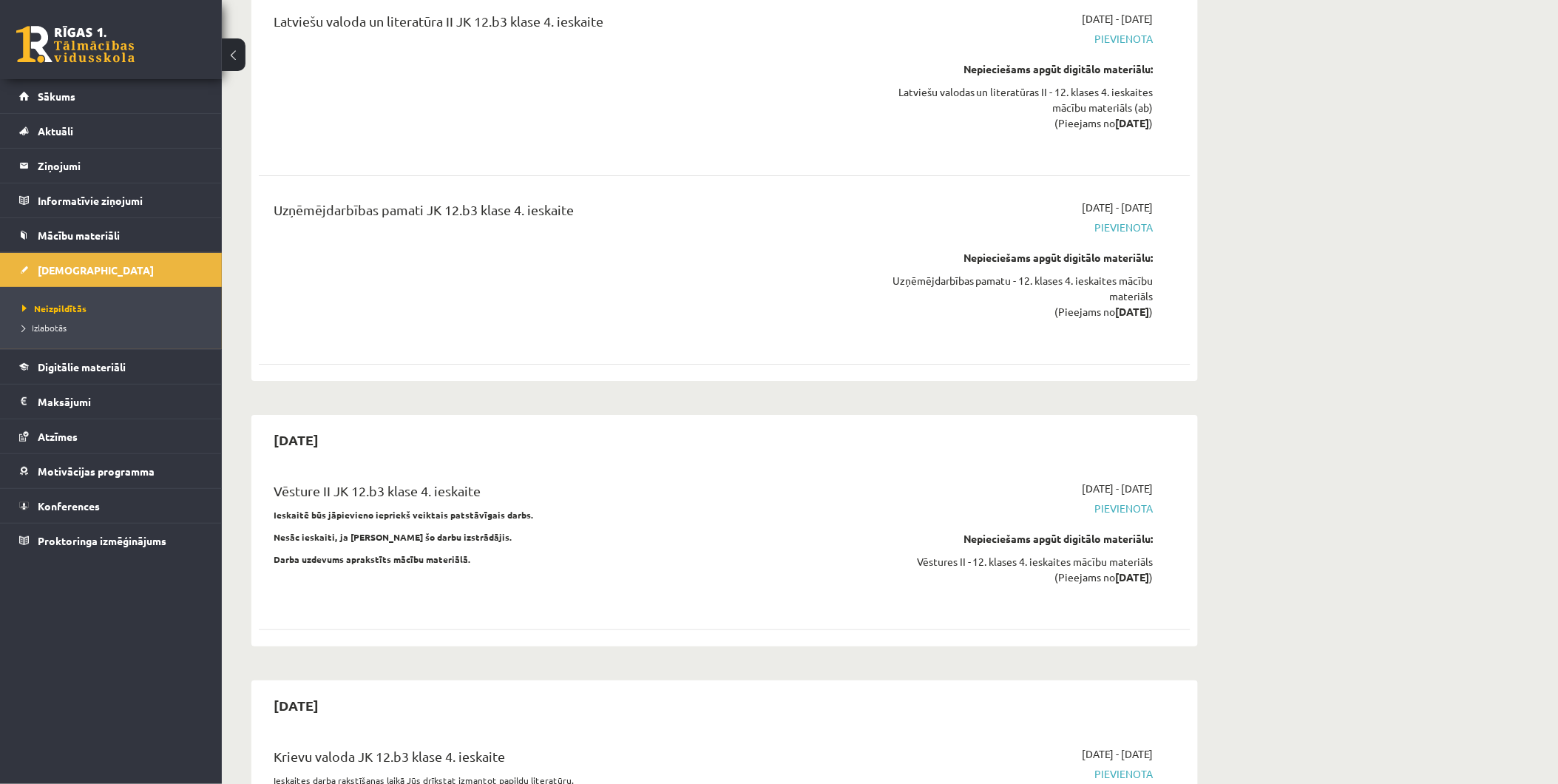
scroll to position [7838, 0]
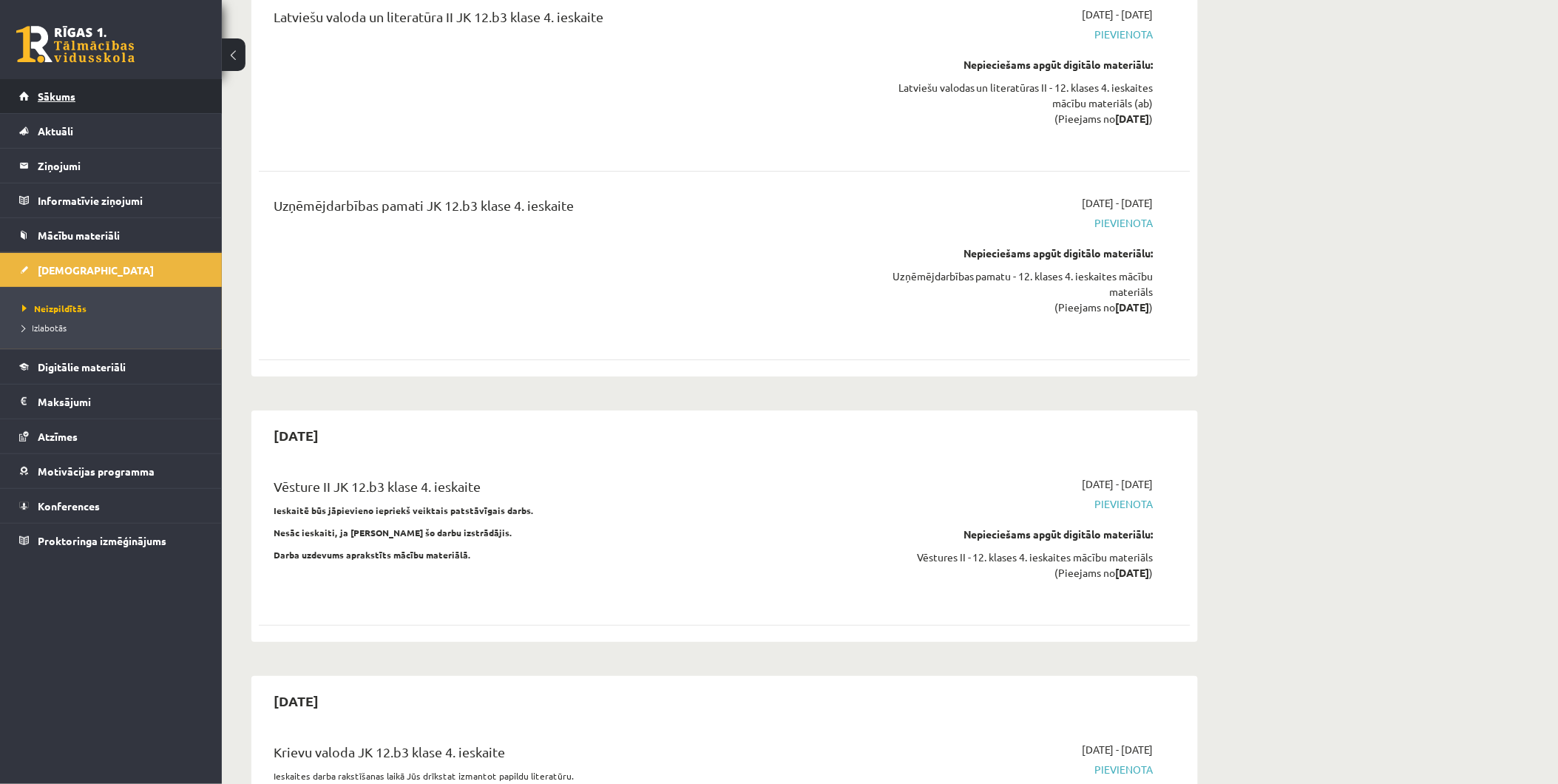
click at [67, 99] on span "Sākums" at bounding box center [56, 96] width 37 height 13
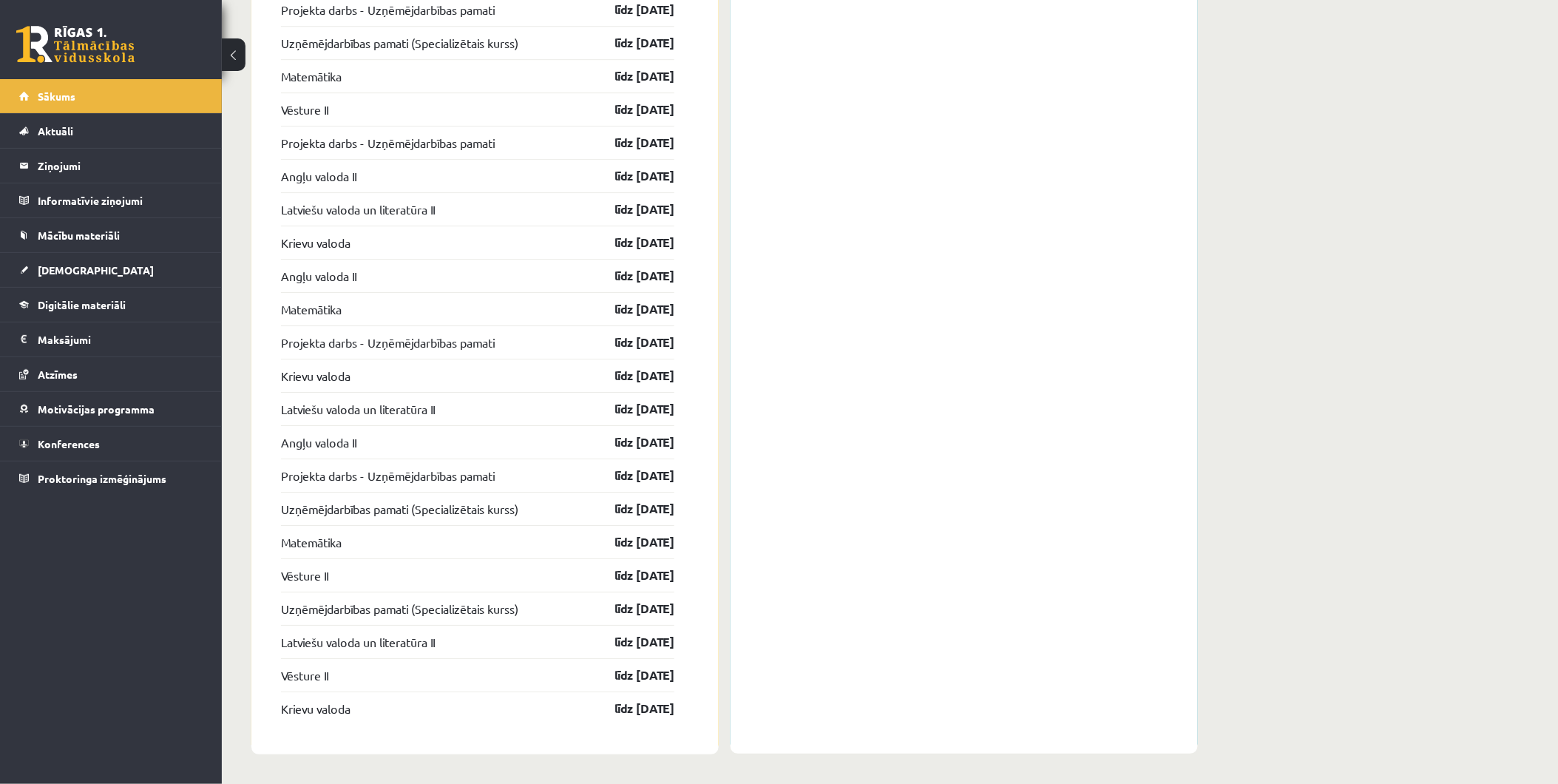
scroll to position [1578, 0]
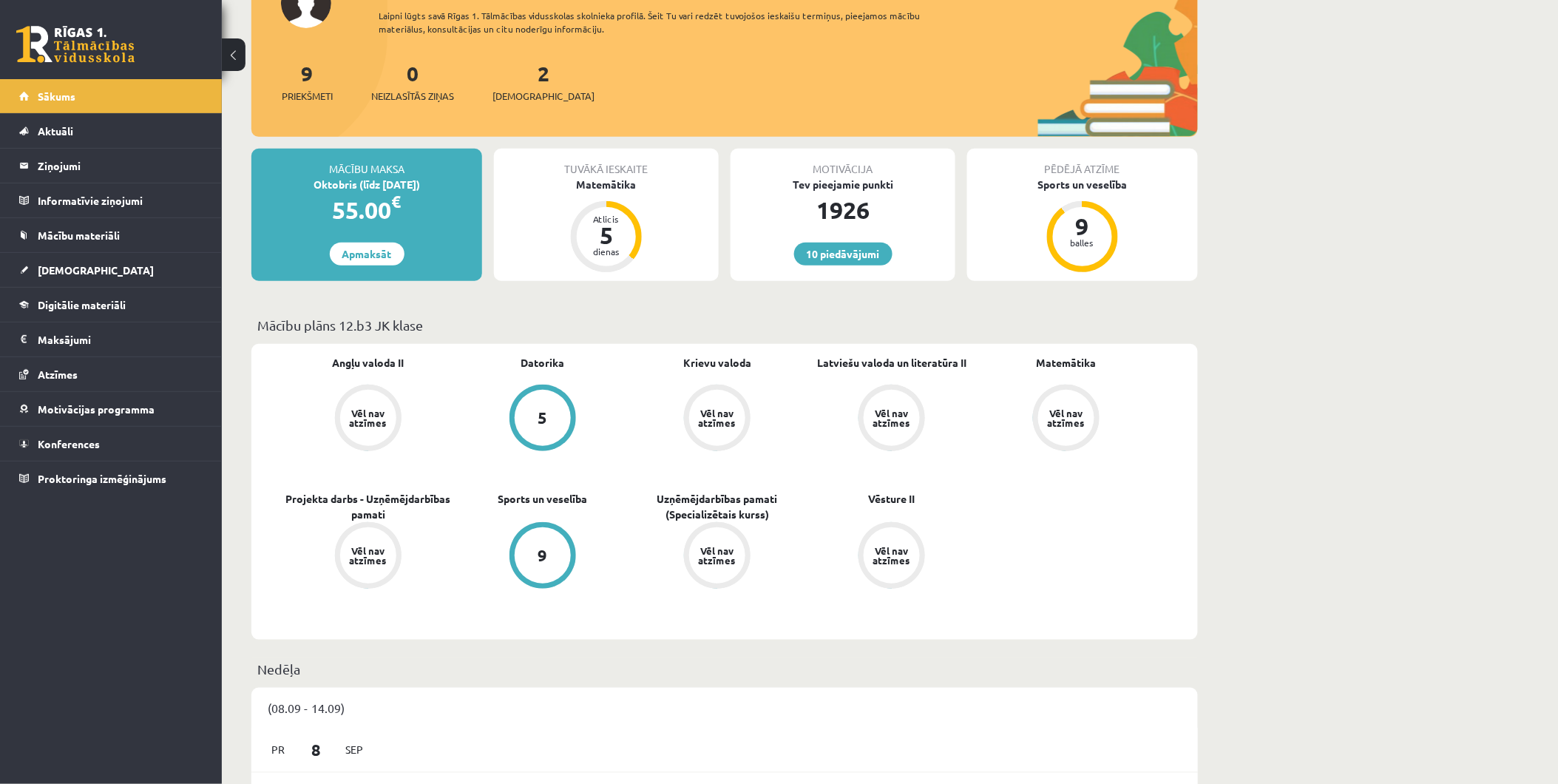
scroll to position [137, 0]
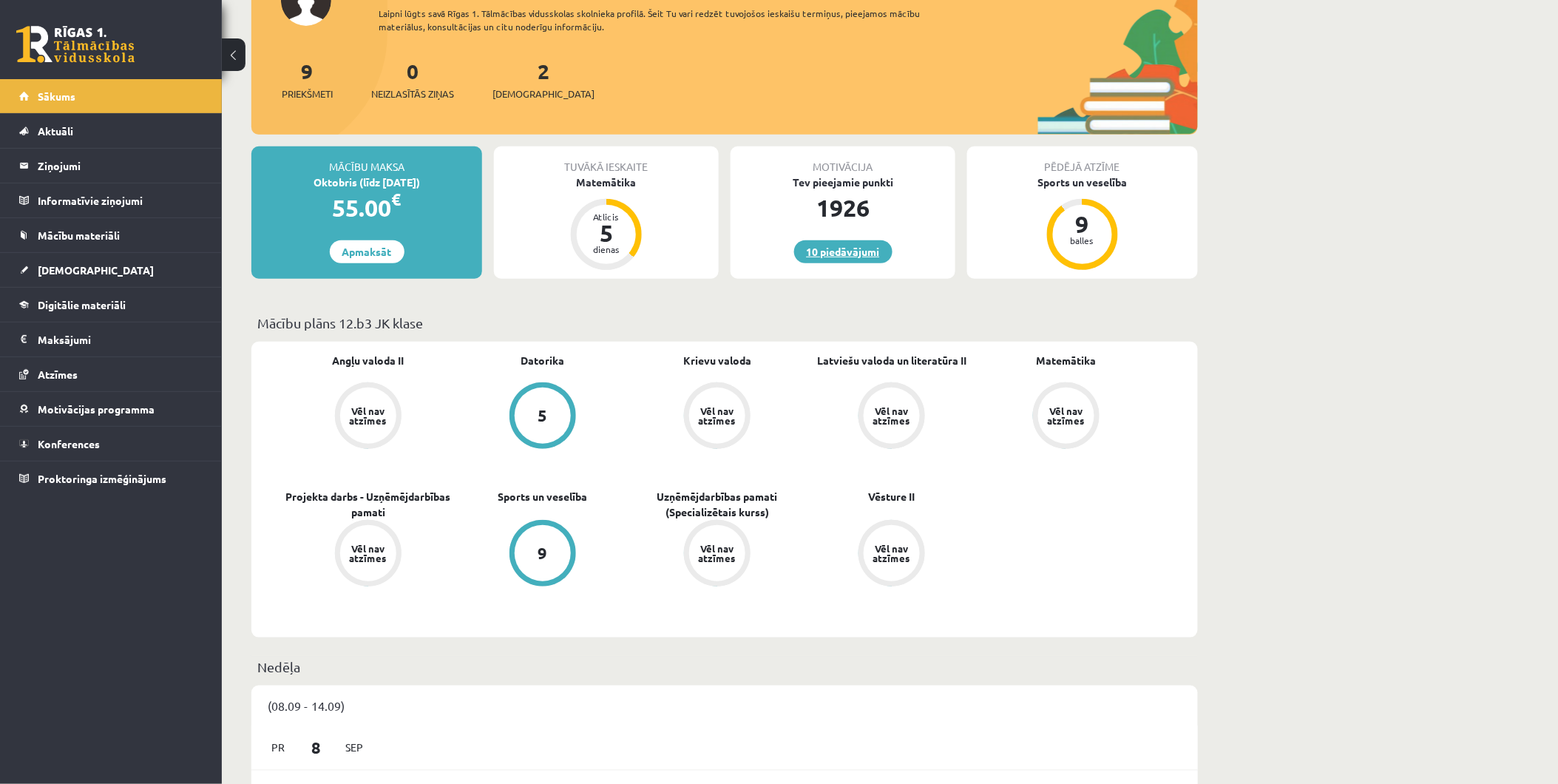
click at [839, 249] on link "10 piedāvājumi" at bounding box center [843, 251] width 98 height 23
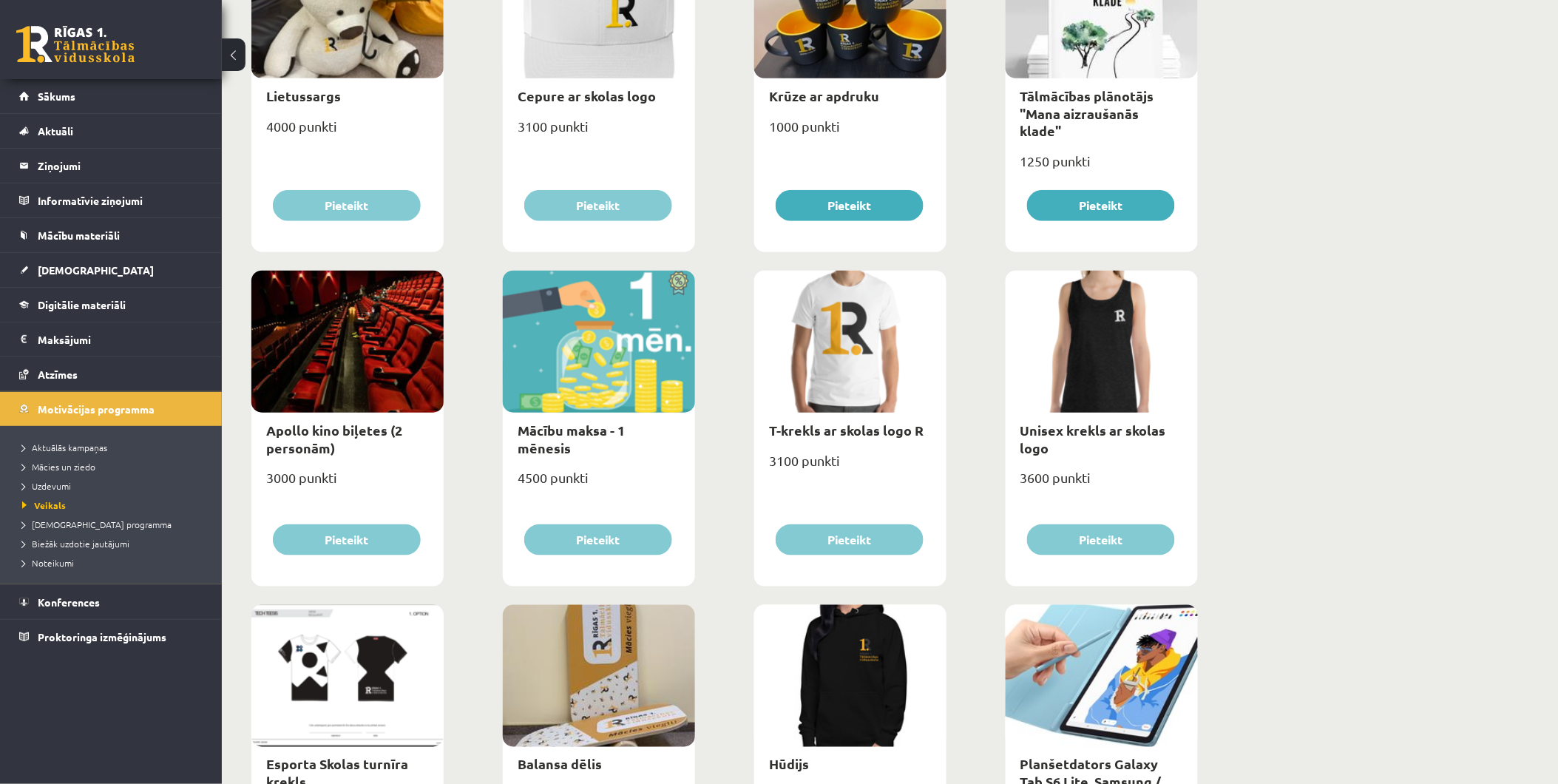
scroll to position [329, 0]
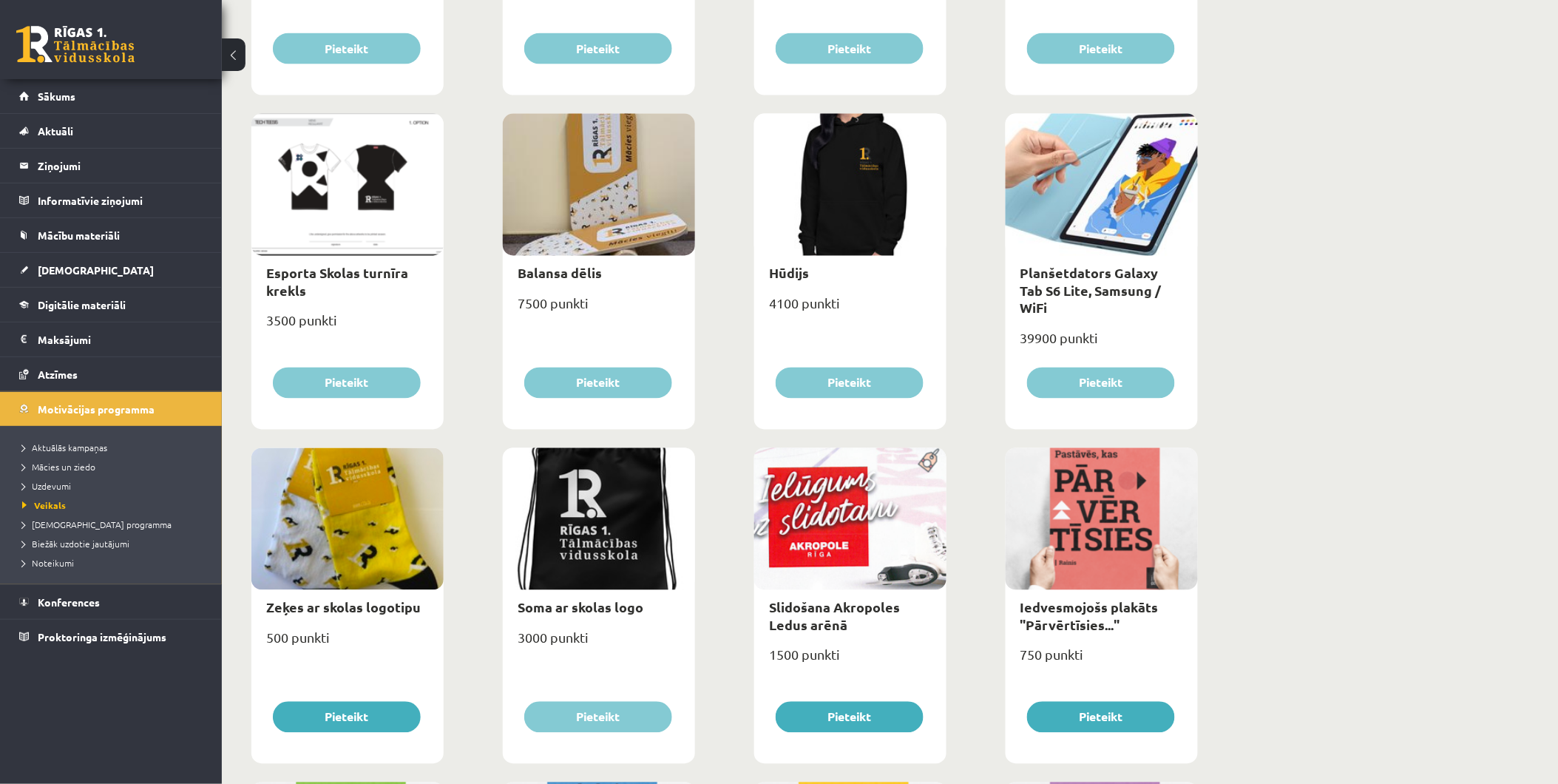
scroll to position [903, 0]
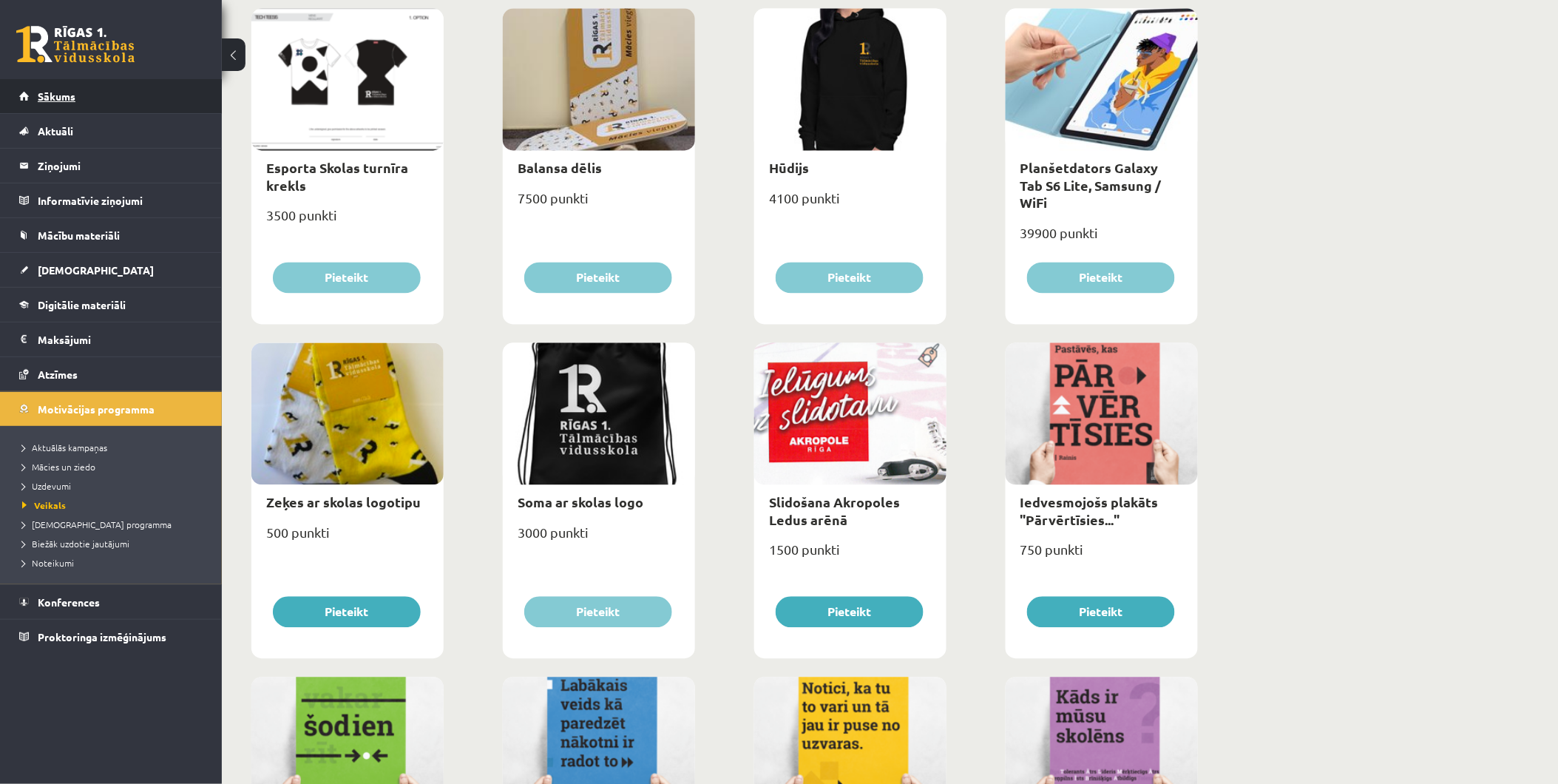
click at [94, 97] on link "Sākums" at bounding box center [111, 96] width 184 height 34
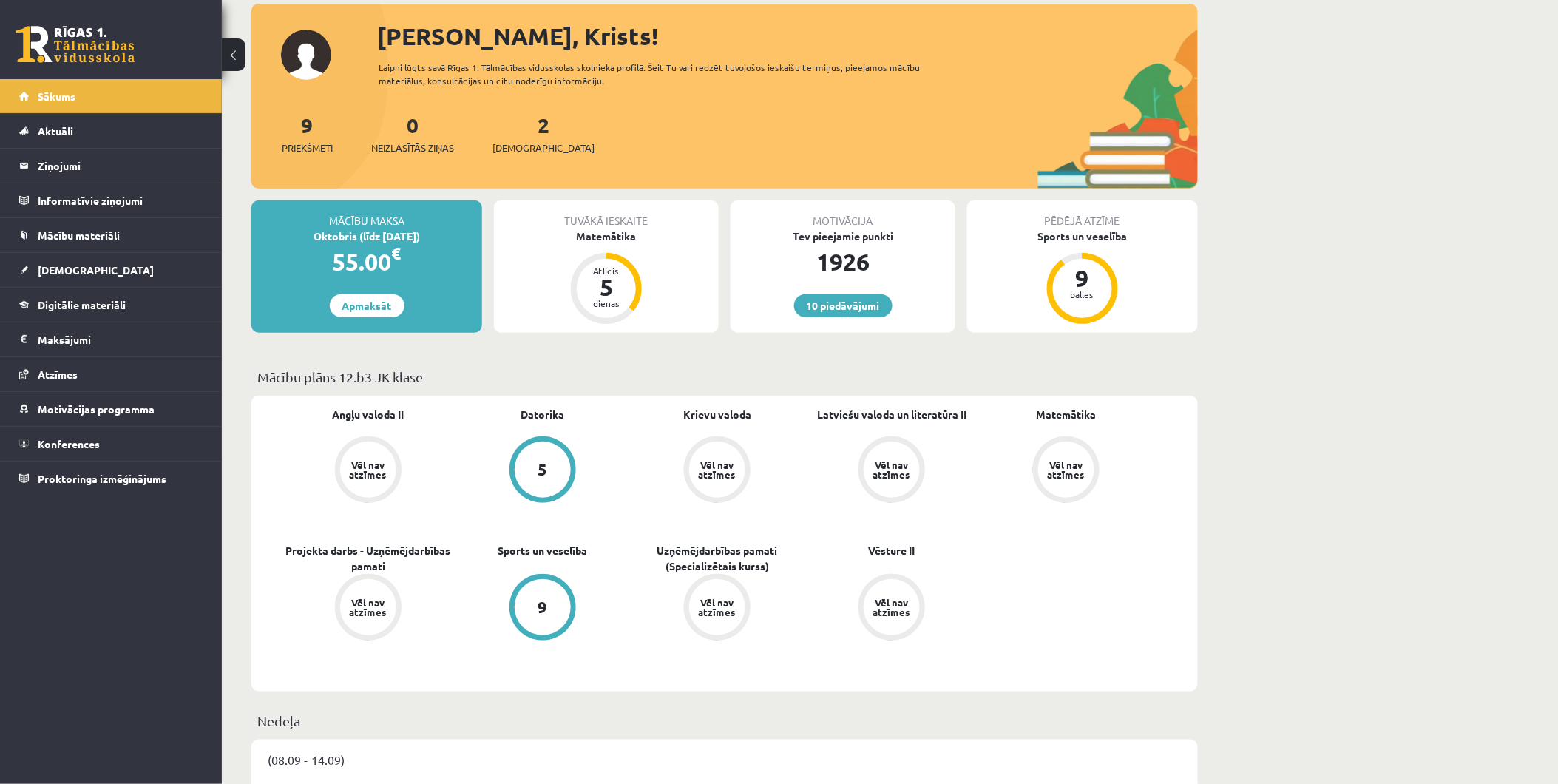
scroll to position [137, 0]
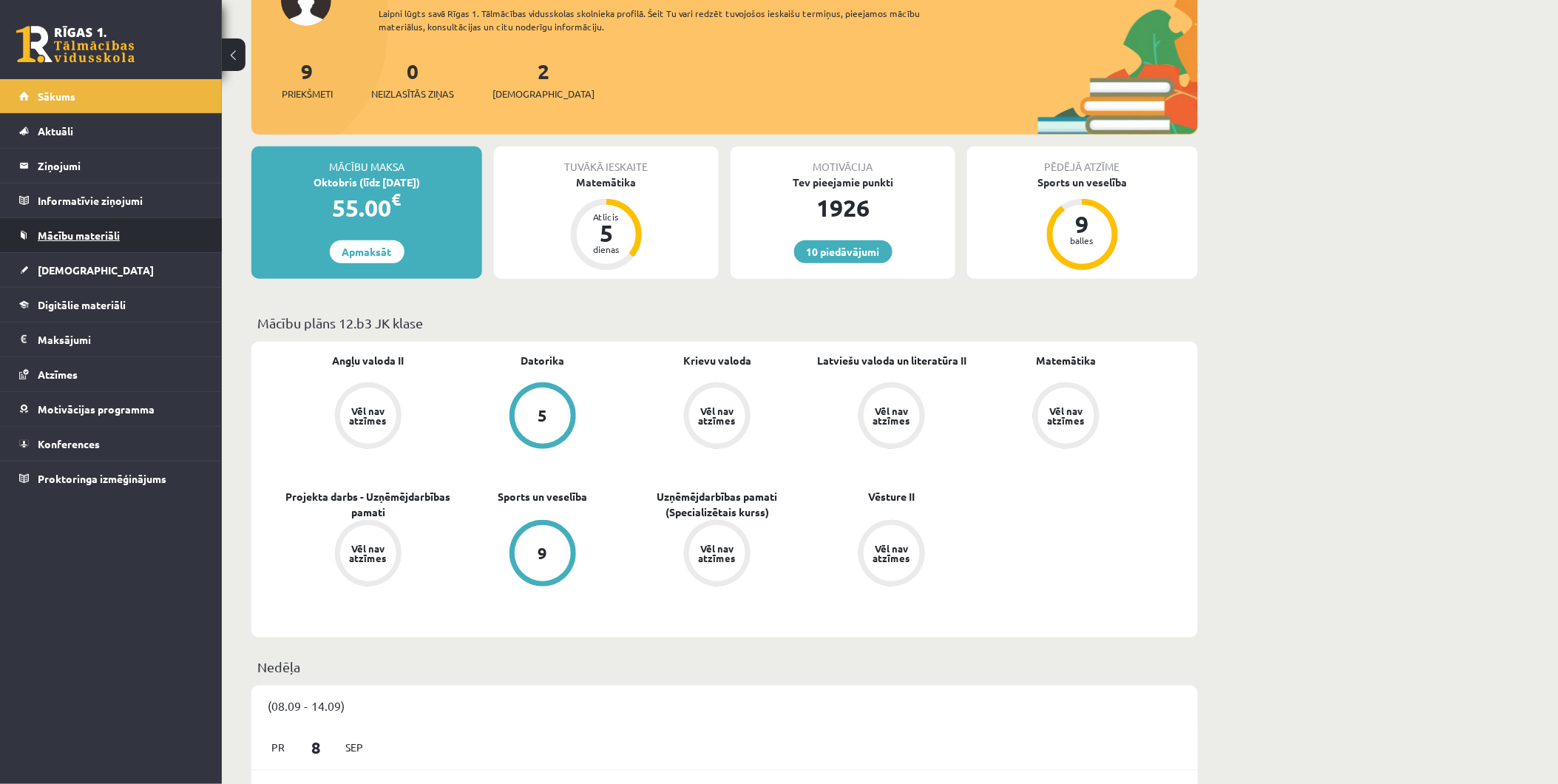
click at [82, 232] on span "Mācību materiāli" at bounding box center [78, 235] width 82 height 13
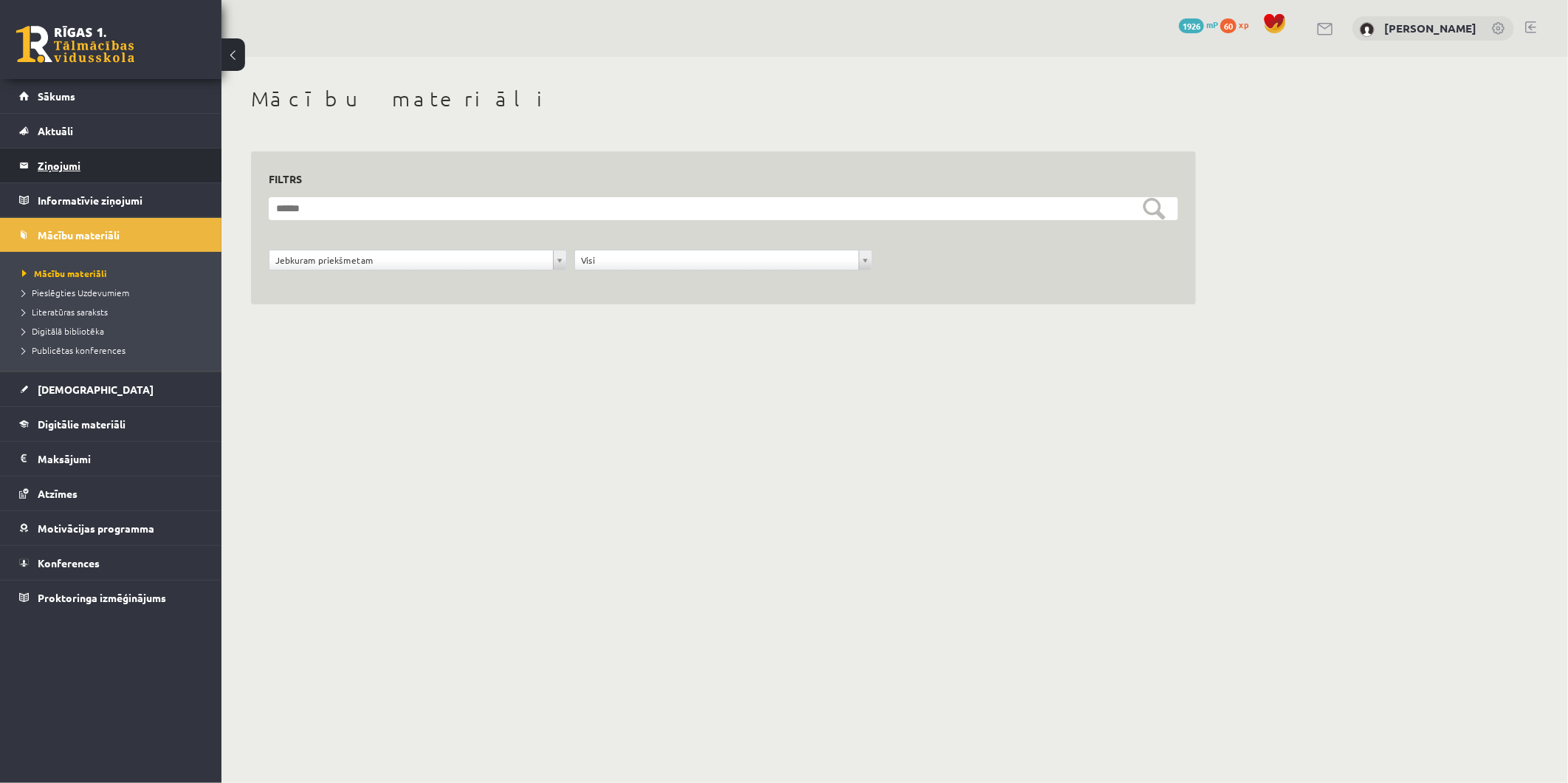
click at [63, 161] on legend "Ziņojumi 0" at bounding box center [119, 165] width 165 height 34
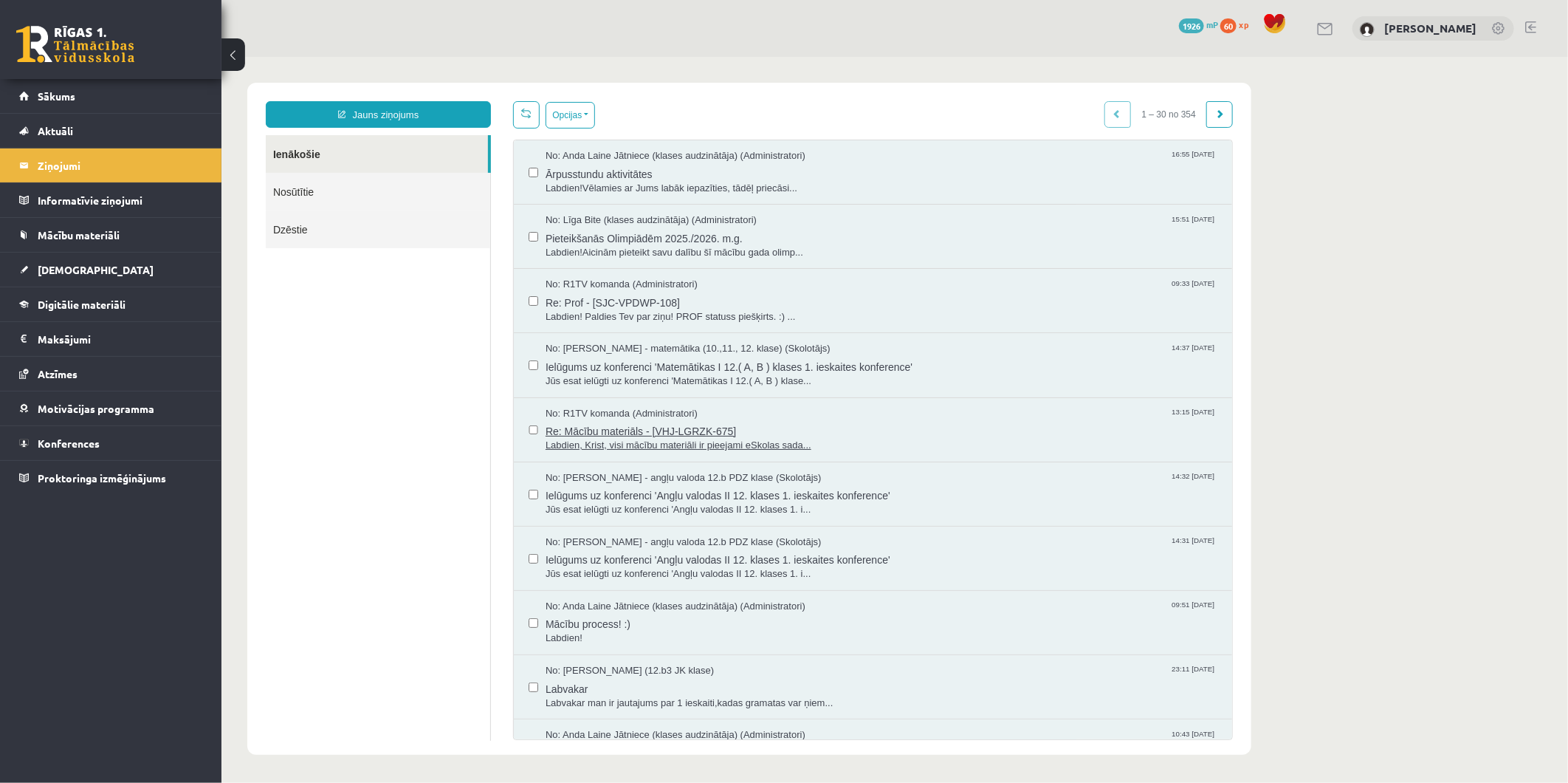
click at [777, 417] on div "No: R1TV komanda (Administratori) 13:15 [DATE]" at bounding box center [881, 413] width 672 height 14
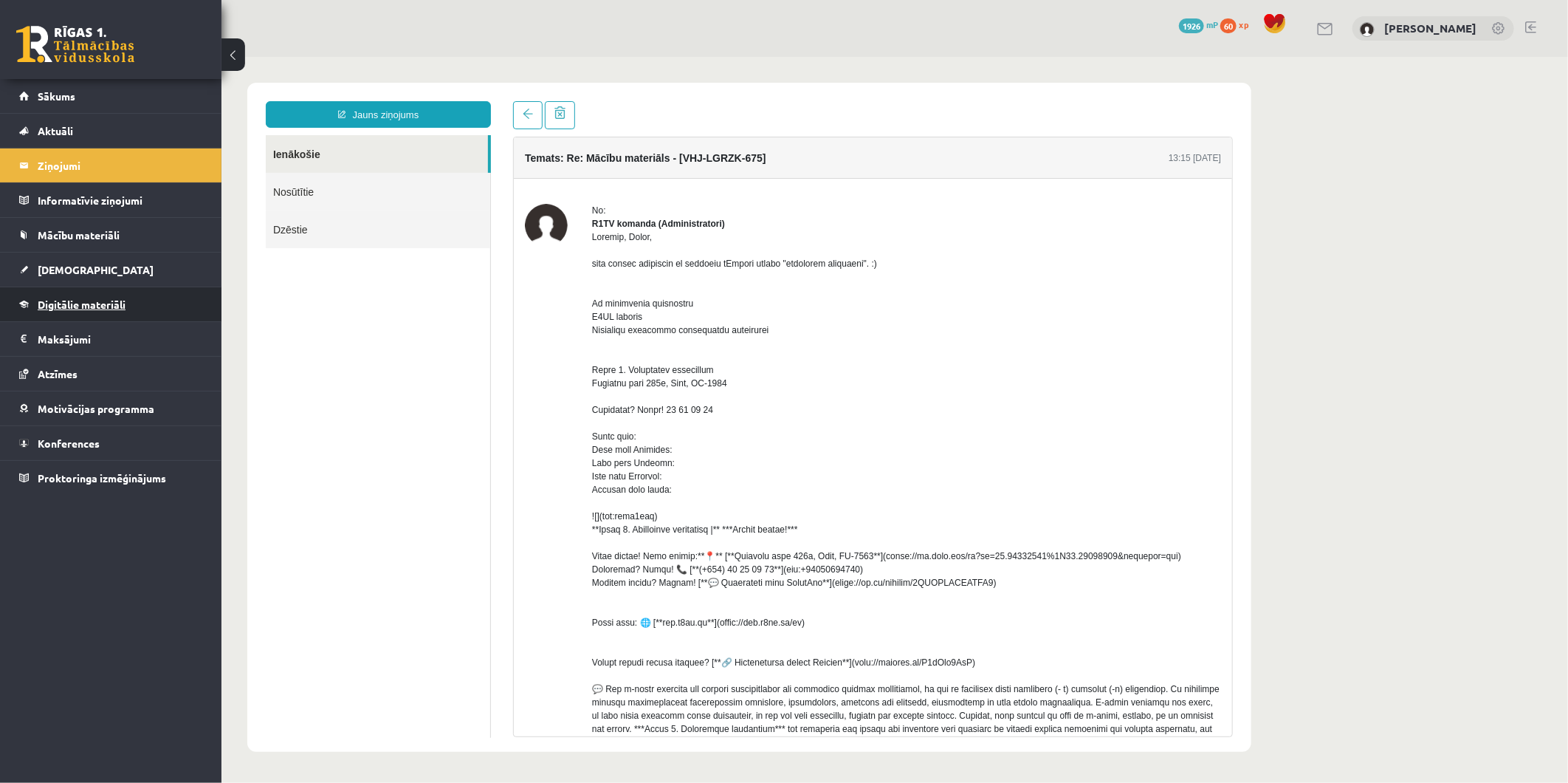
click at [89, 298] on span "Digitālie materiāli" at bounding box center [81, 304] width 88 height 13
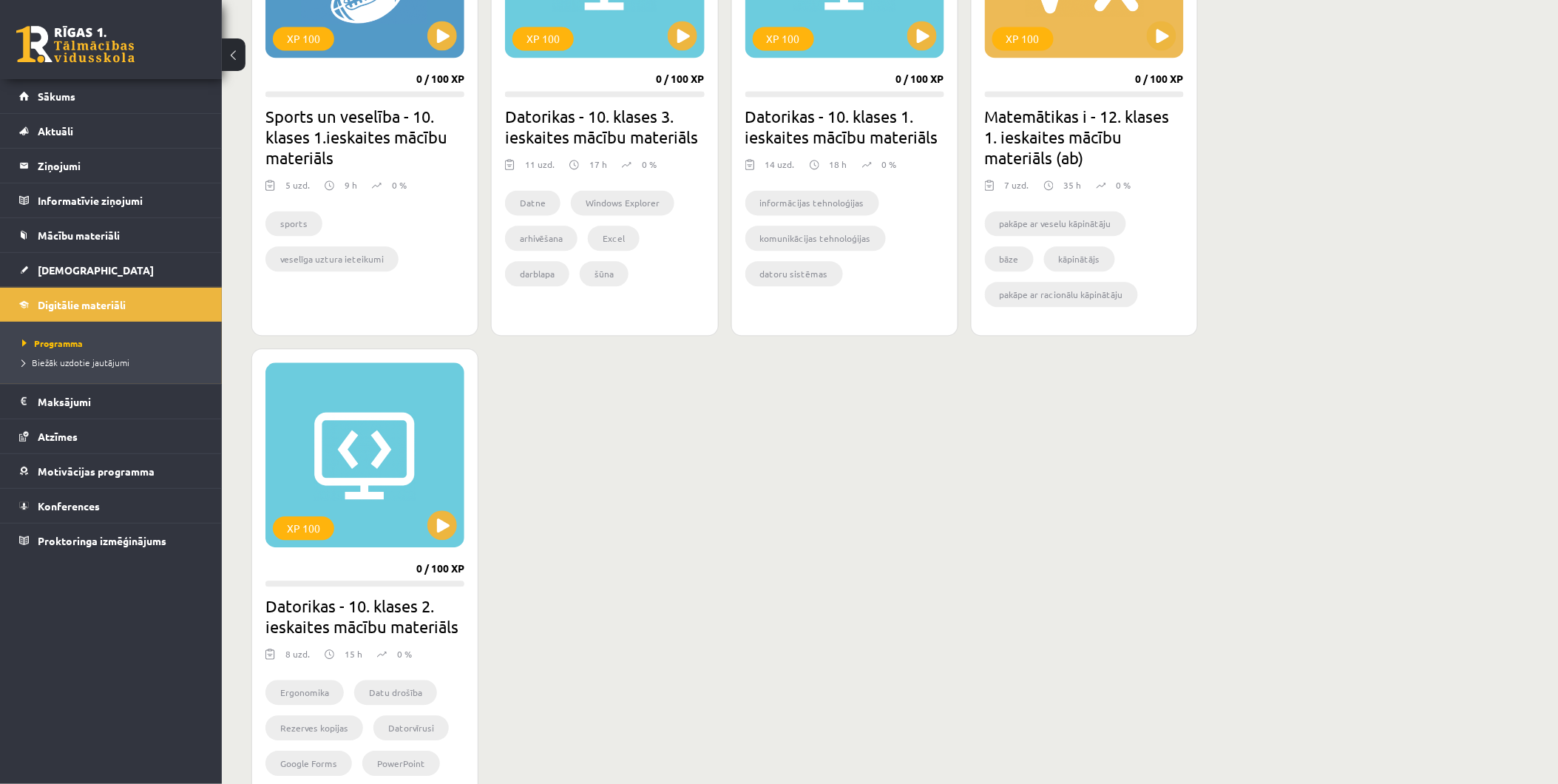
scroll to position [1068, 0]
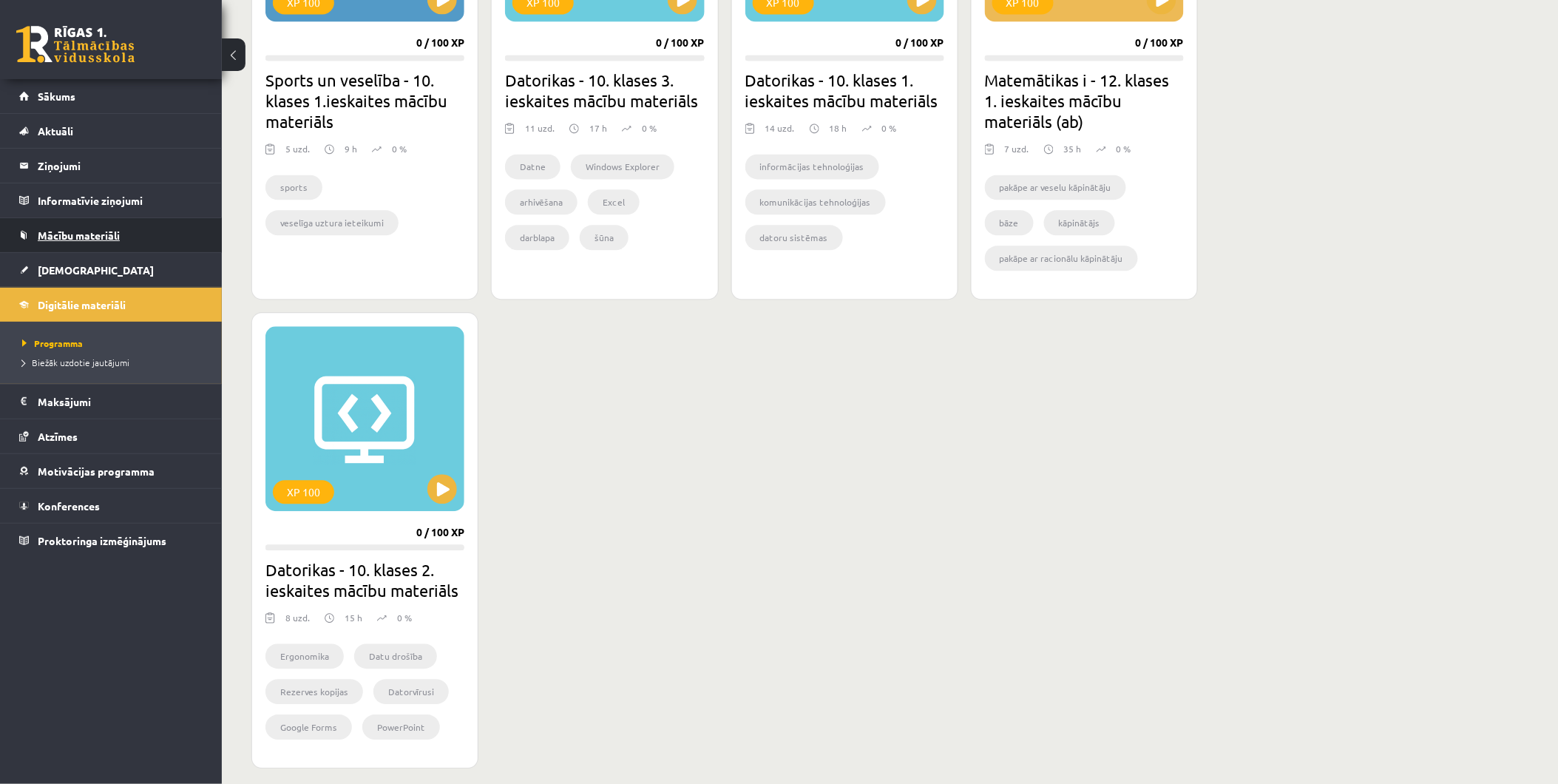
click at [52, 224] on link "Mācību materiāli" at bounding box center [111, 235] width 184 height 34
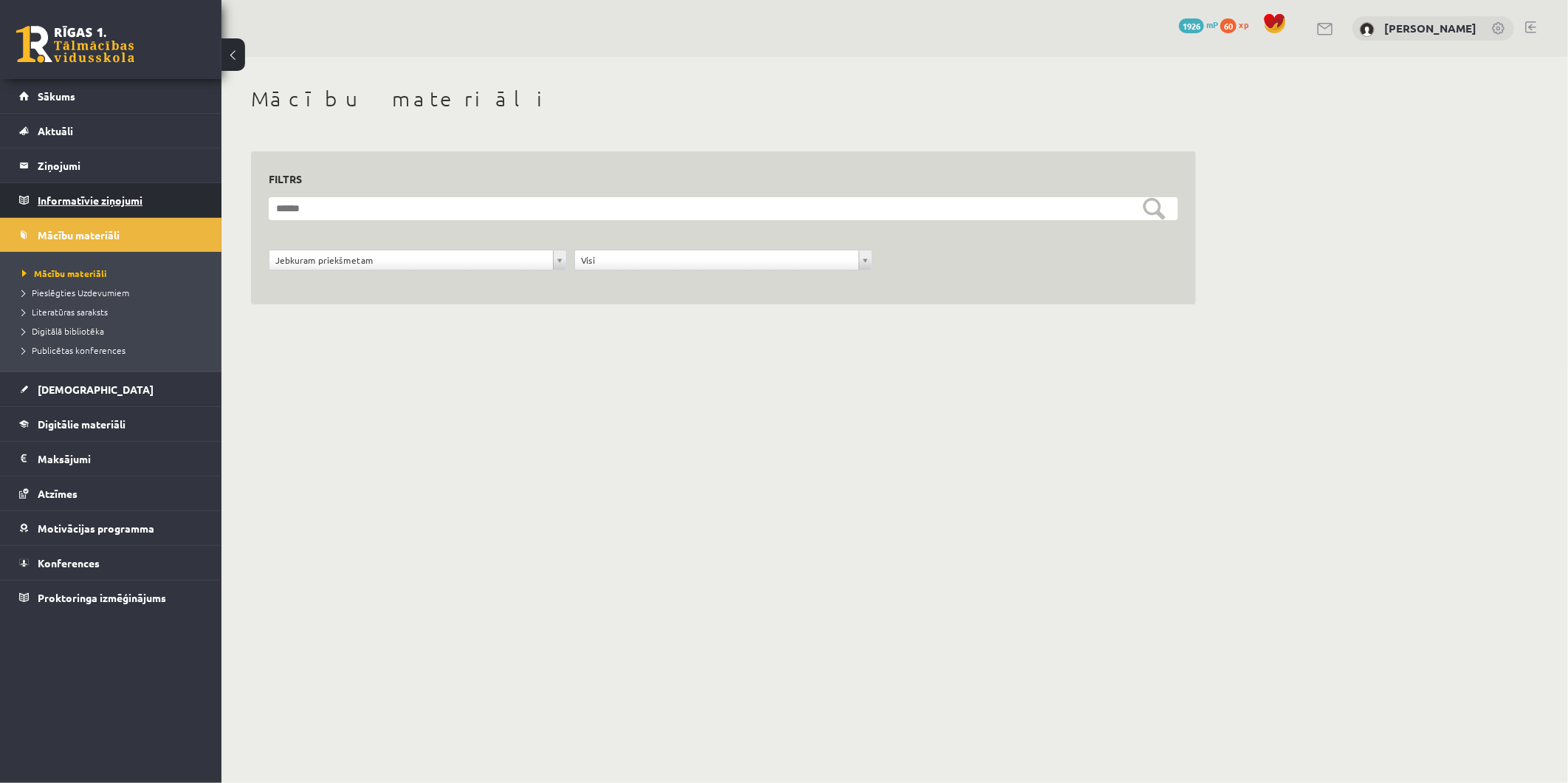
click at [92, 201] on legend "Informatīvie ziņojumi 0" at bounding box center [119, 199] width 165 height 34
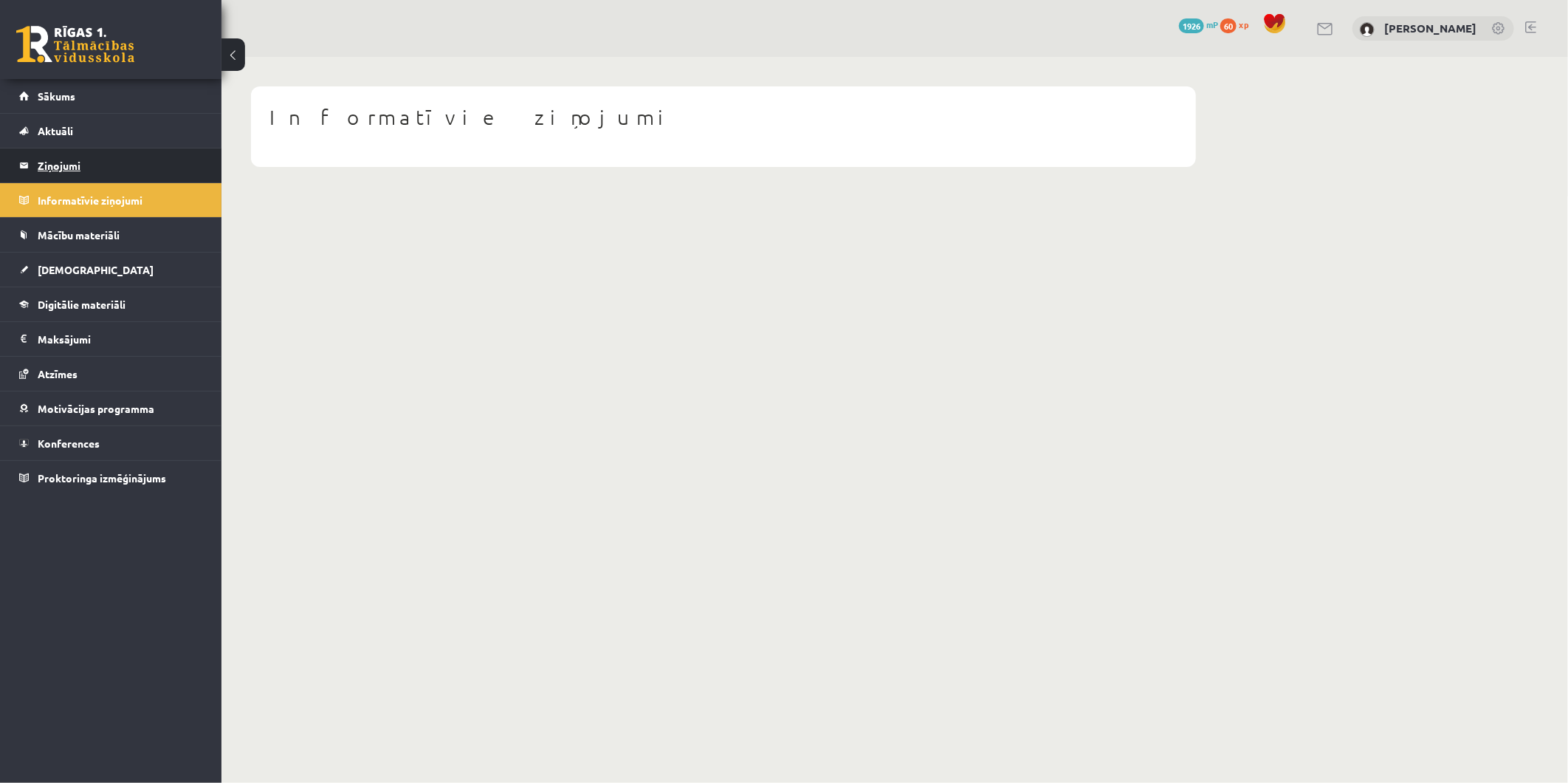
click at [107, 168] on legend "Ziņojumi 0" at bounding box center [119, 165] width 165 height 34
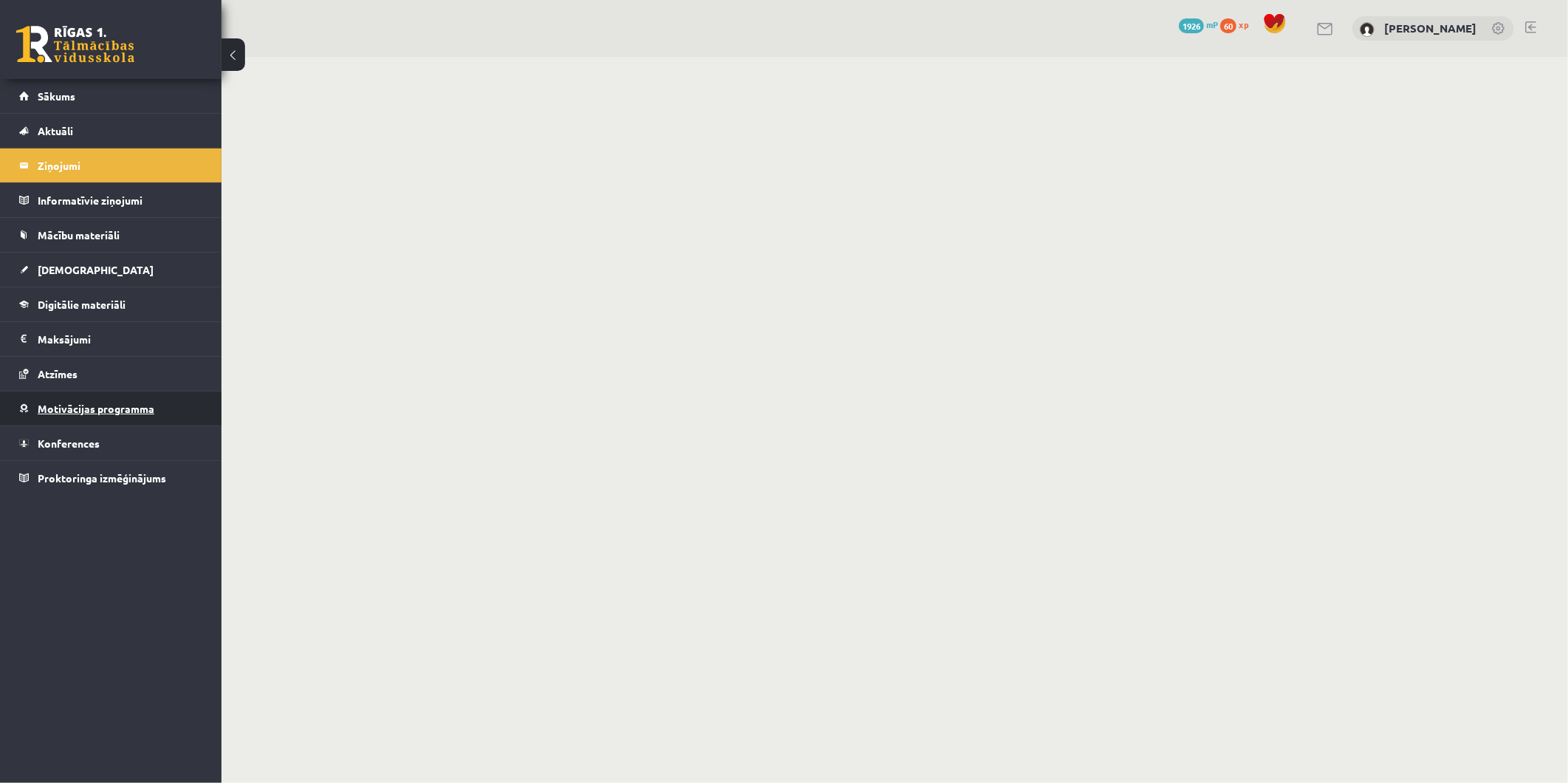
click at [87, 410] on span "Motivācijas programma" at bounding box center [95, 408] width 117 height 13
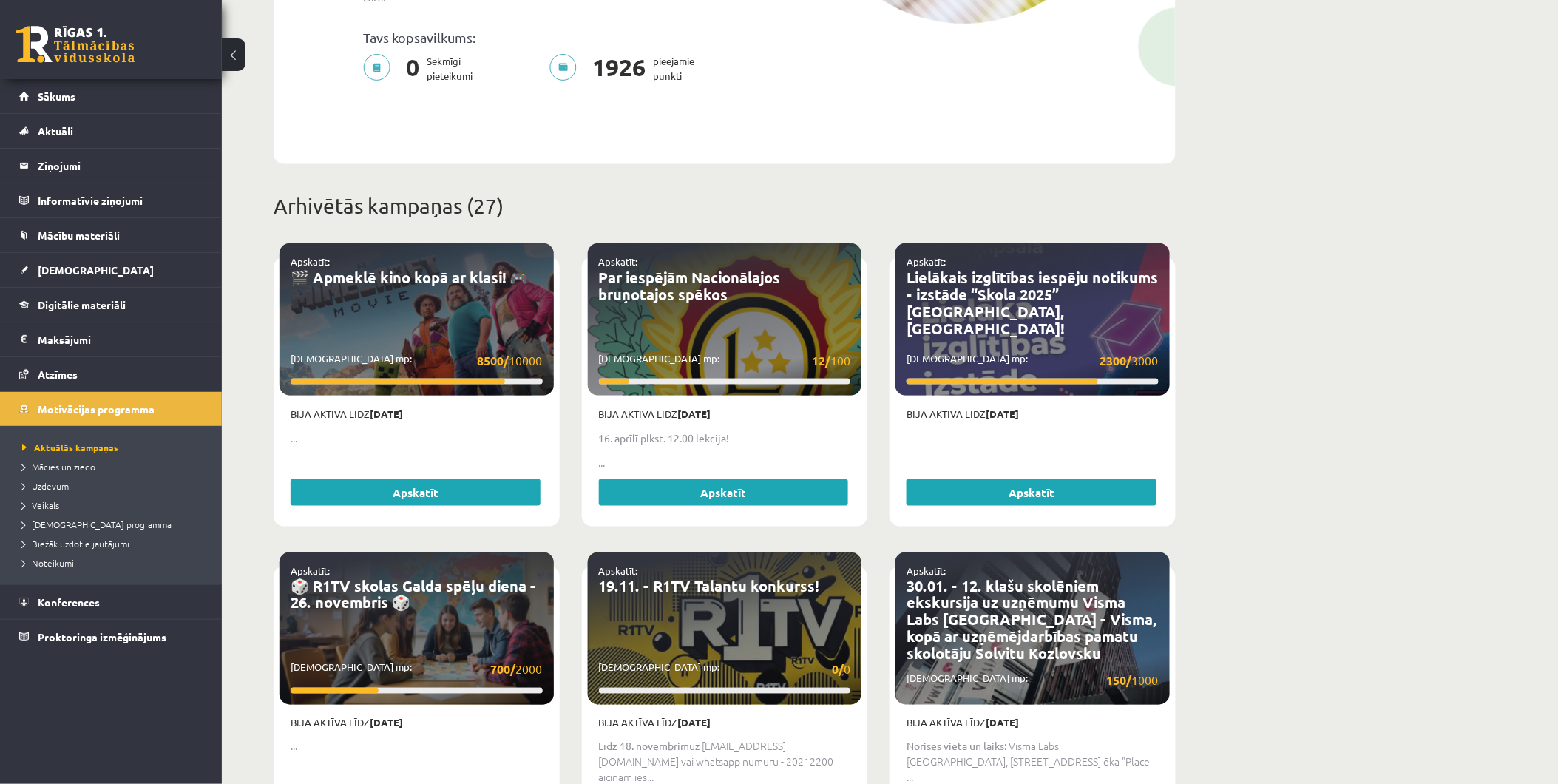
scroll to position [411, 0]
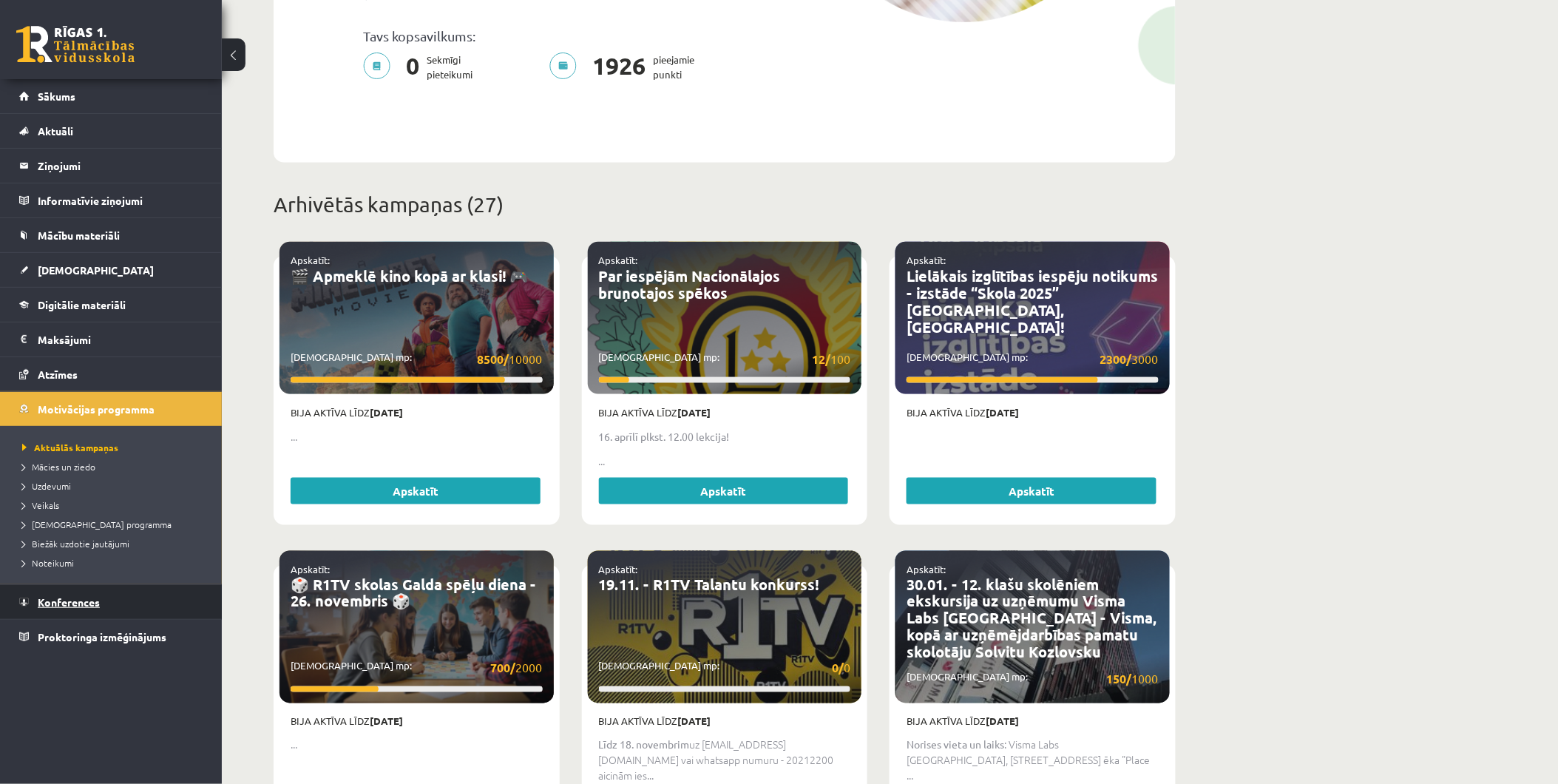
click at [71, 599] on span "Konferences" at bounding box center [68, 602] width 63 height 13
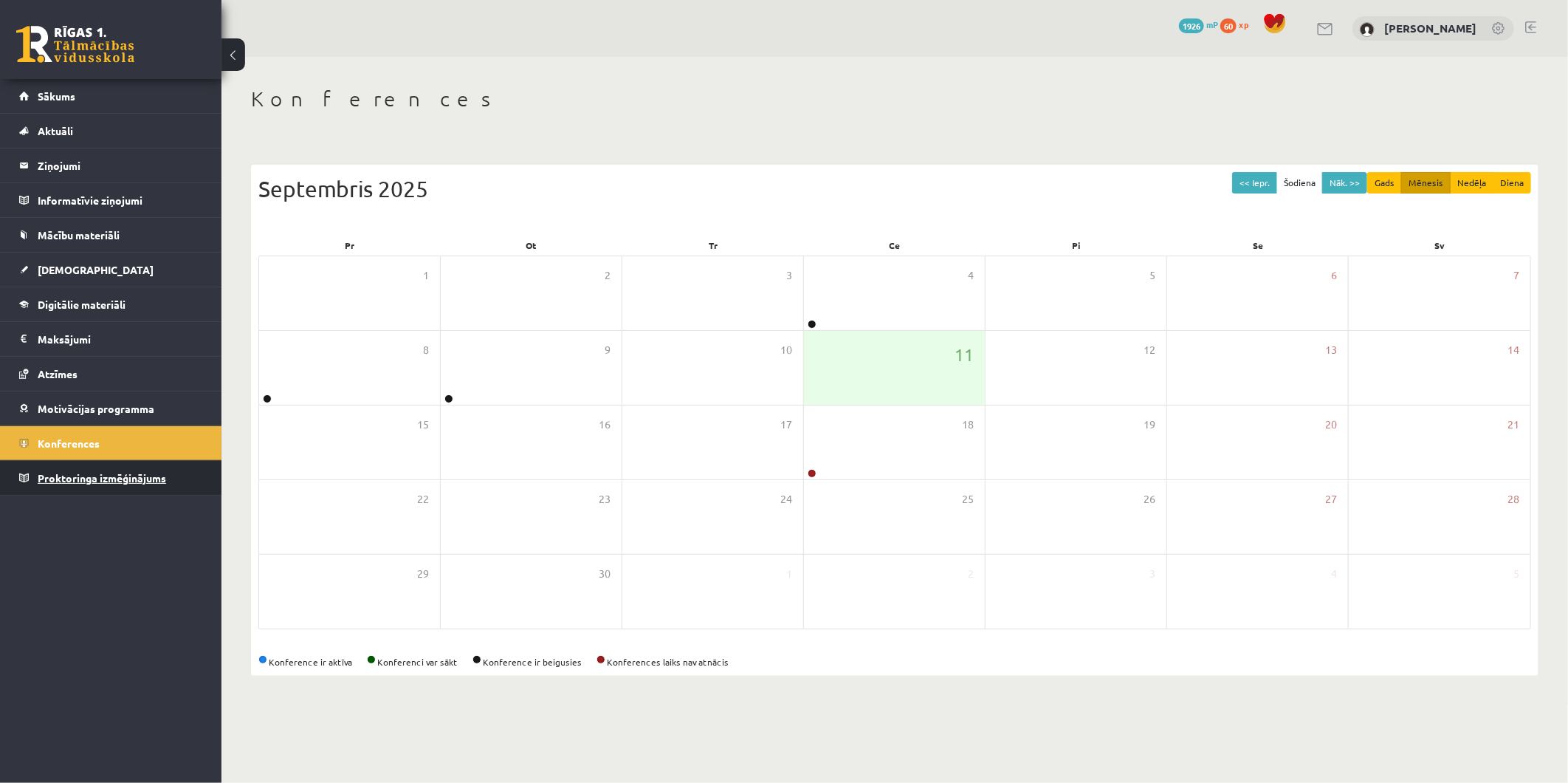
click at [87, 473] on span "Proktoringa izmēģinājums" at bounding box center [102, 477] width 129 height 13
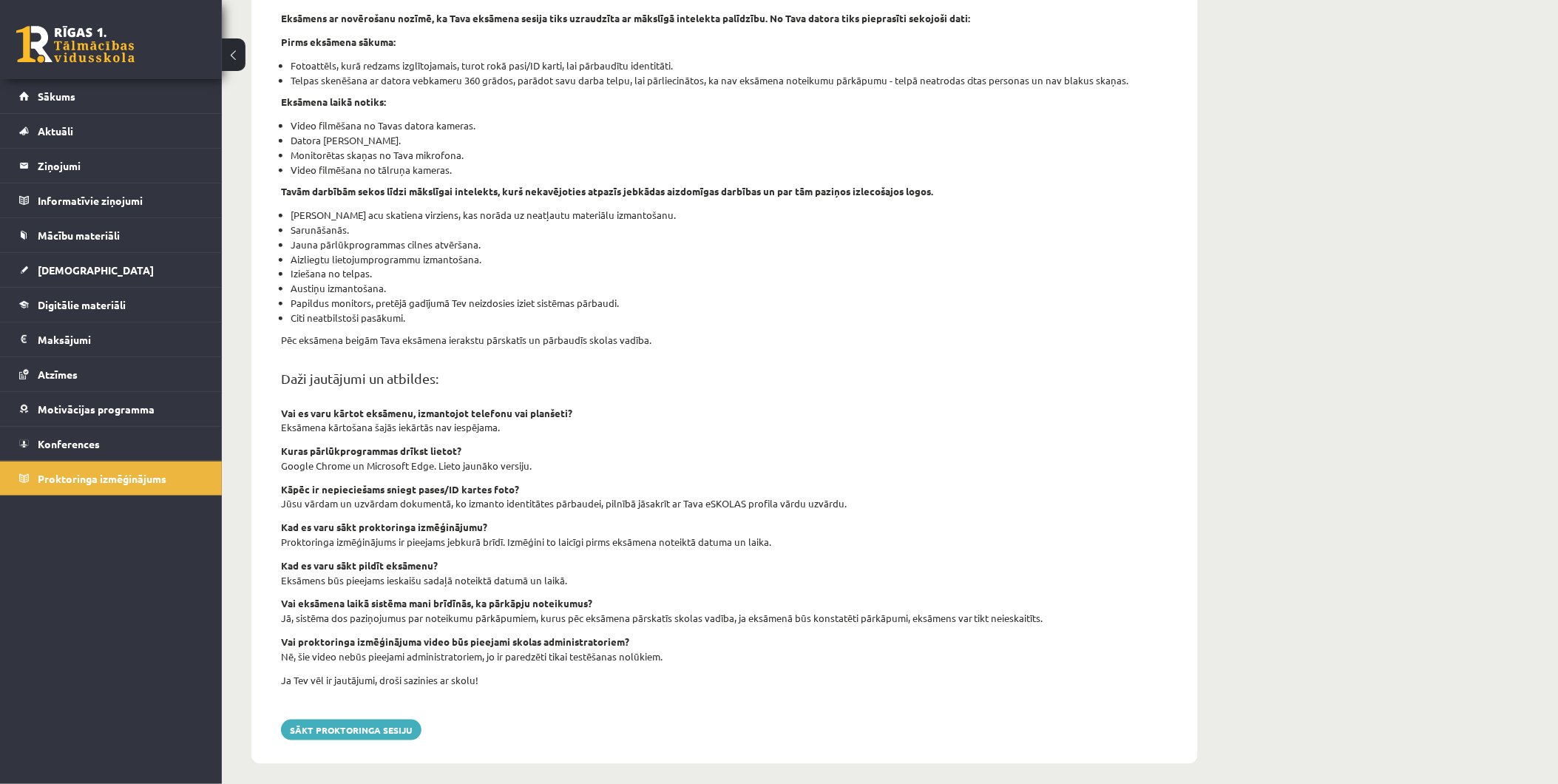
scroll to position [237, 0]
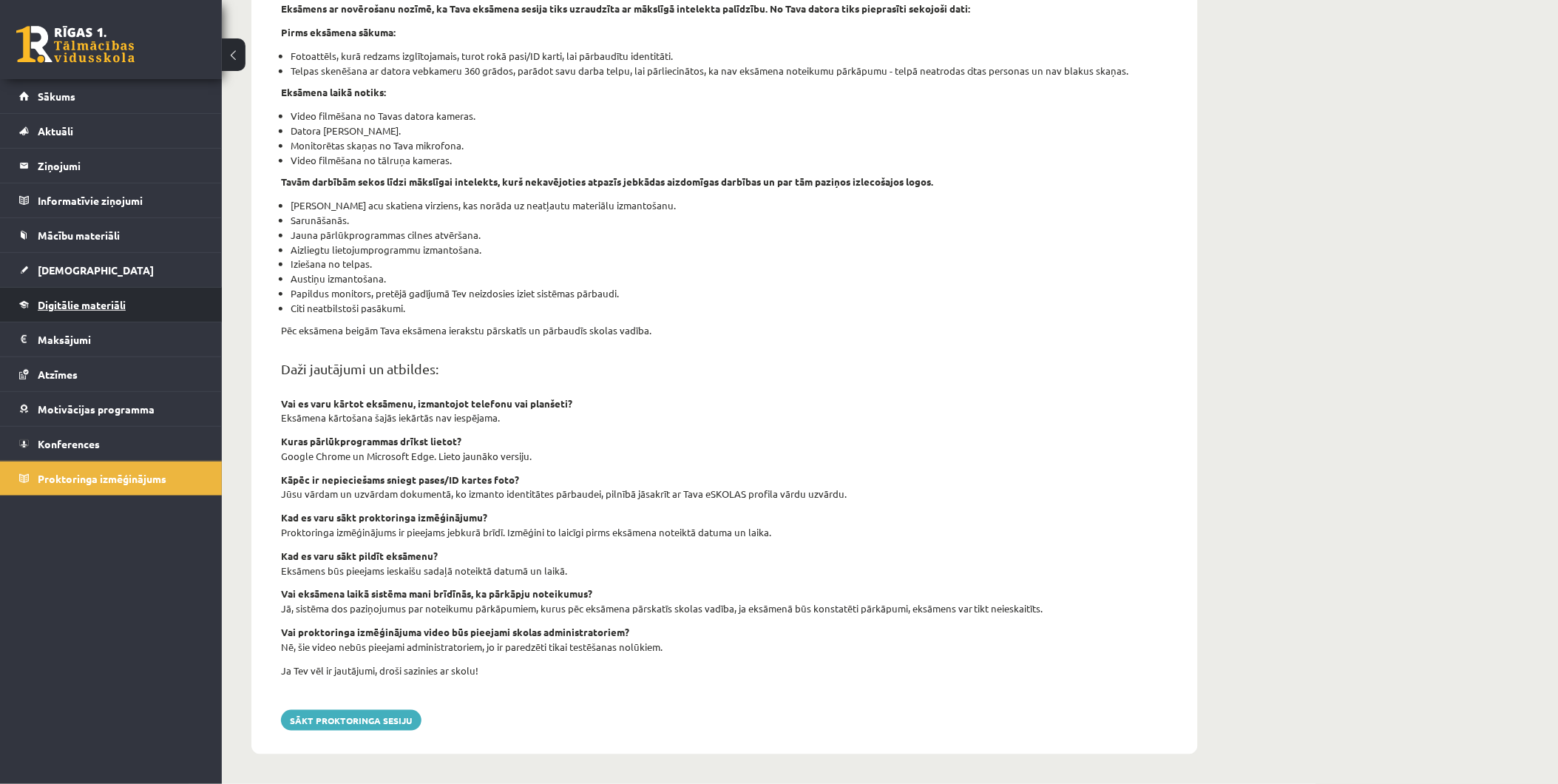
click at [116, 307] on span "Digitālie materiāli" at bounding box center [81, 304] width 88 height 13
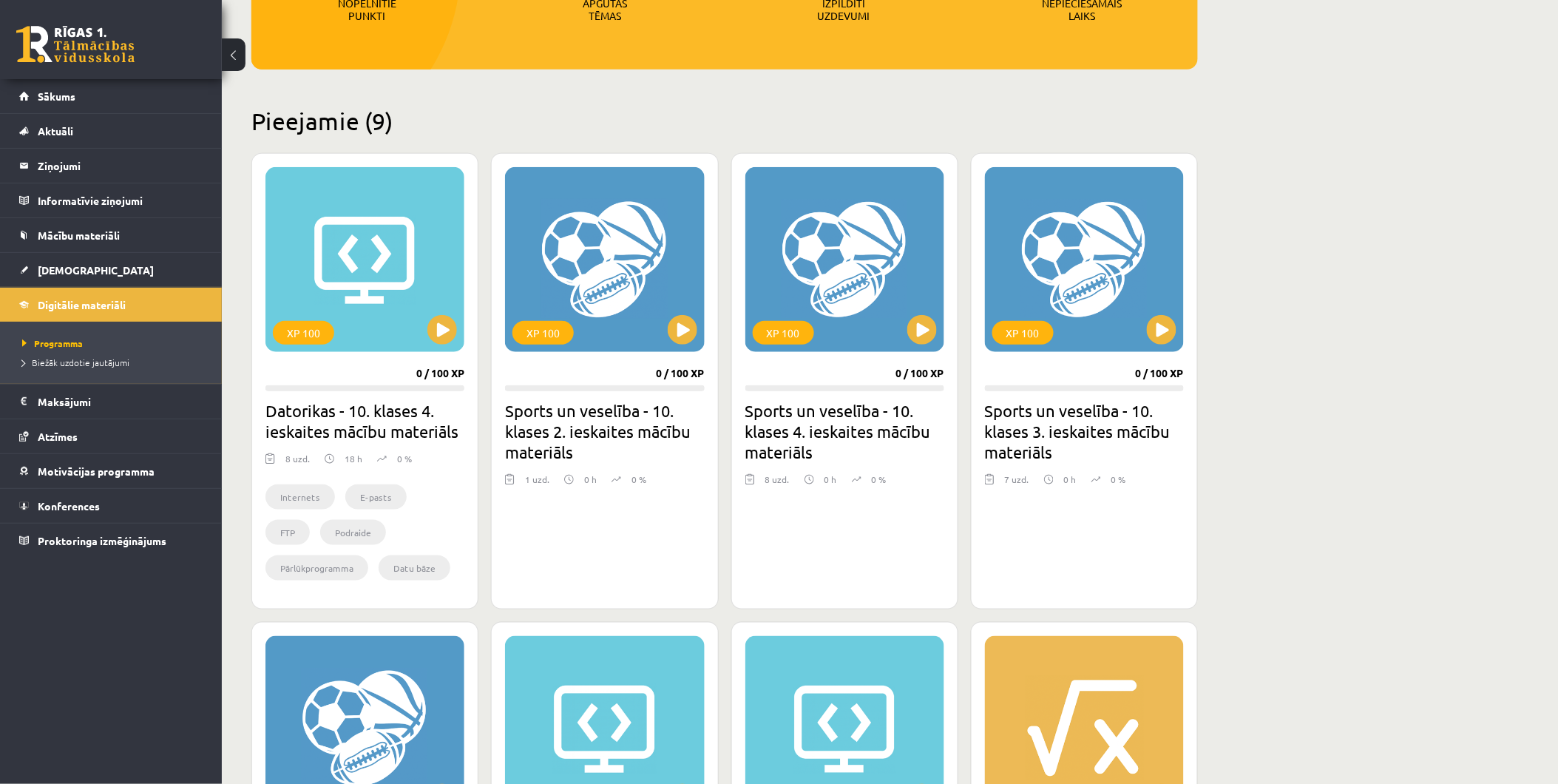
scroll to position [264, 0]
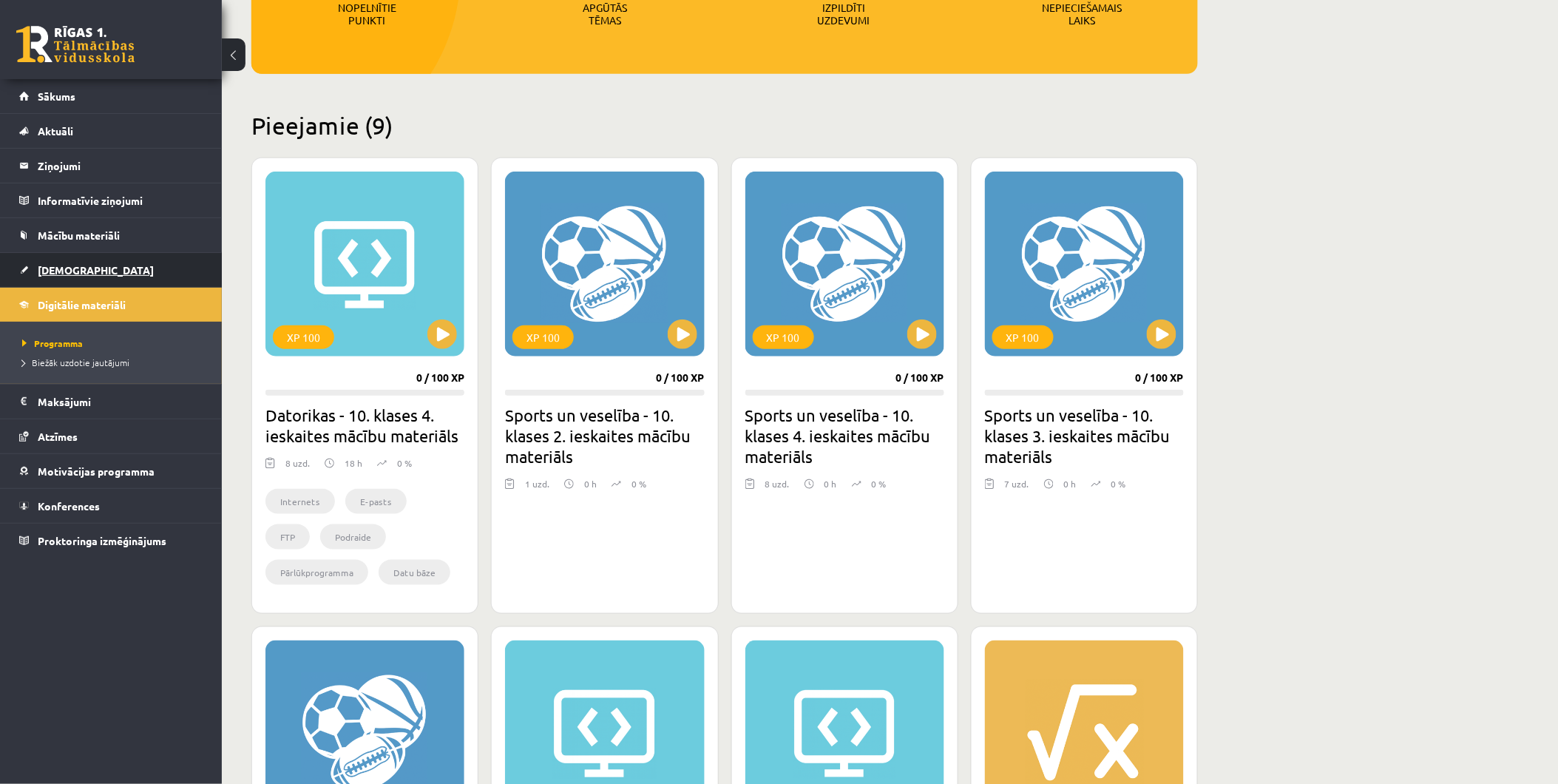
click at [107, 260] on link "[DEMOGRAPHIC_DATA]" at bounding box center [111, 270] width 184 height 34
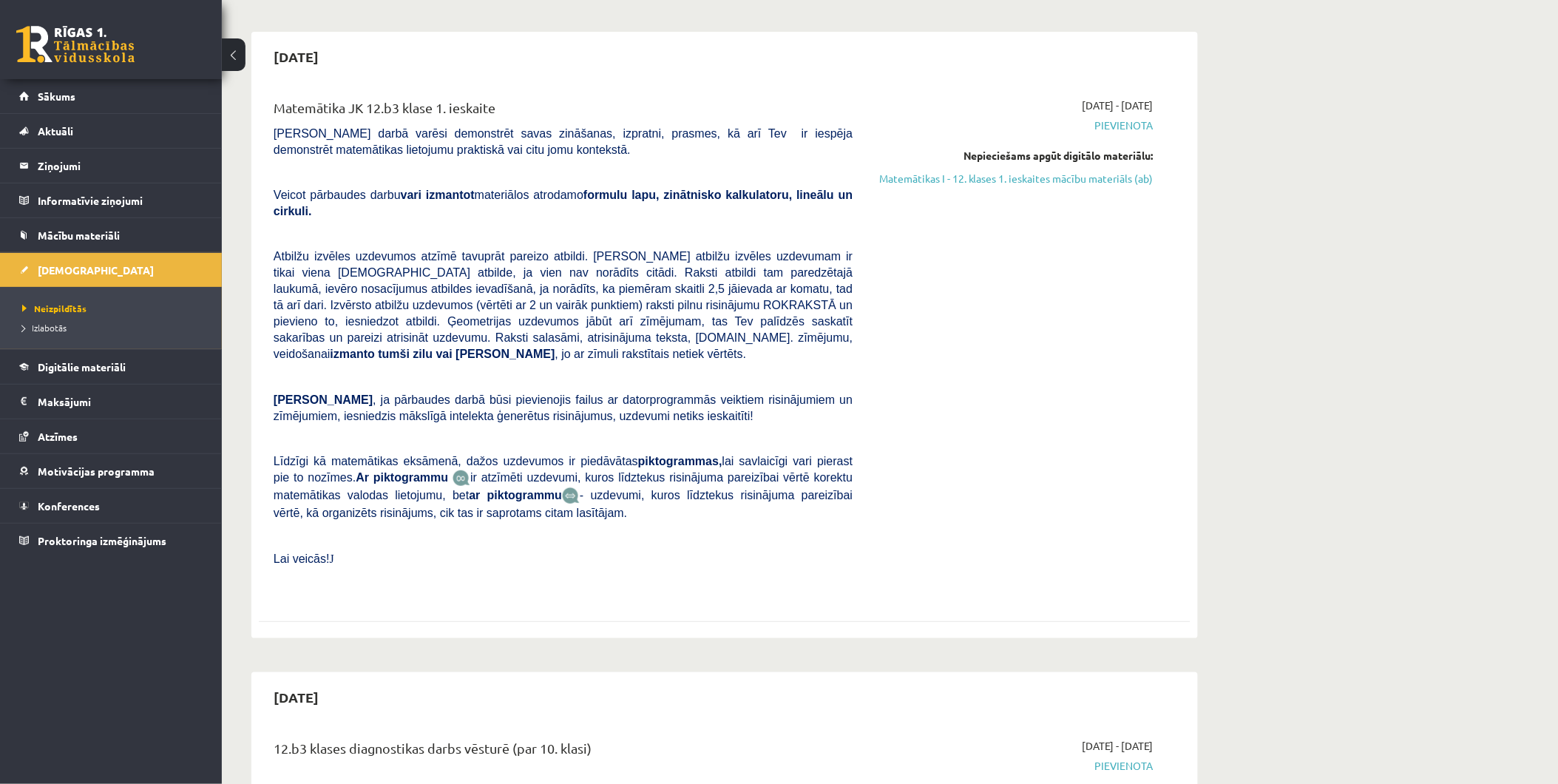
scroll to position [164, 0]
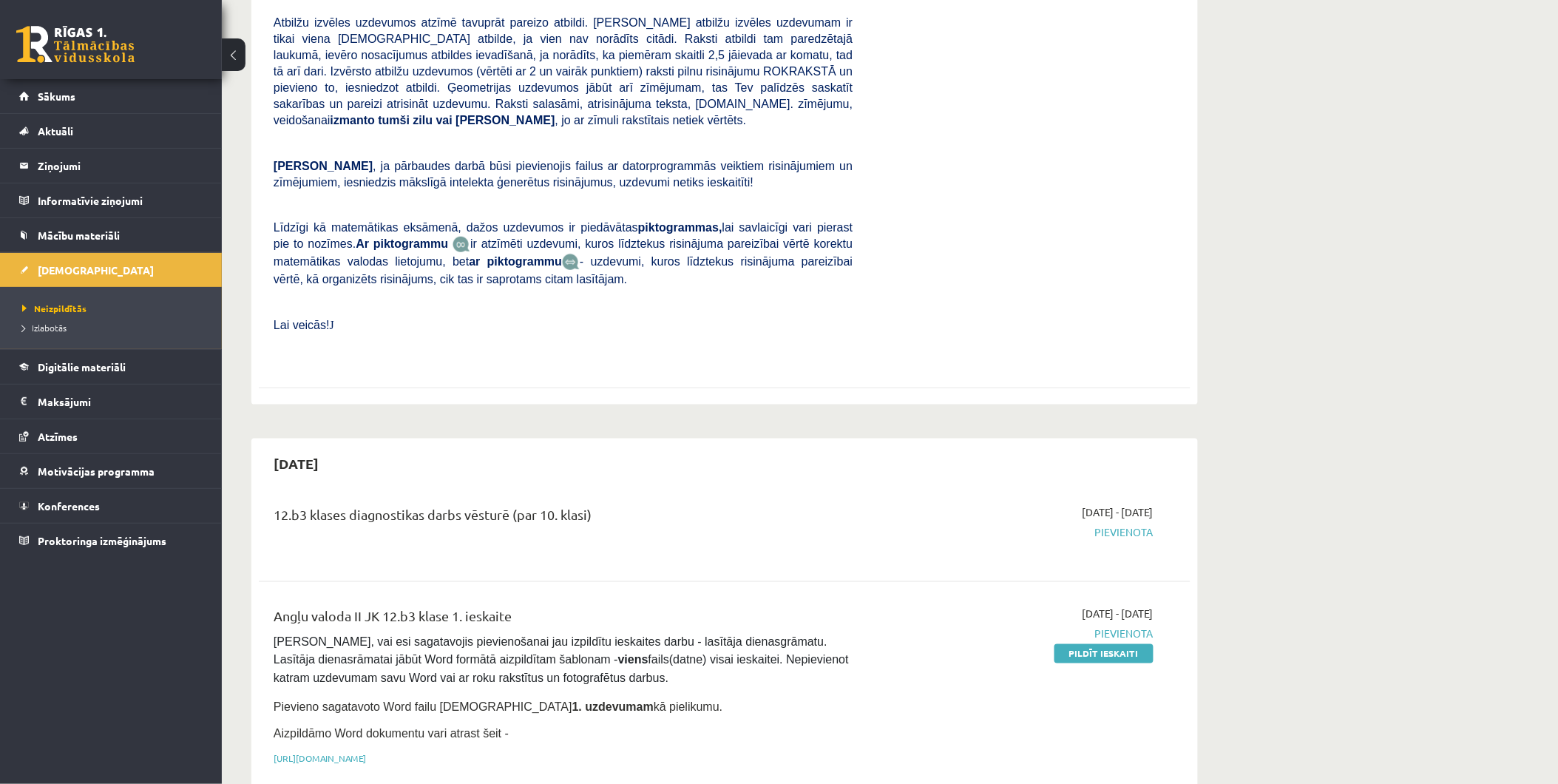
scroll to position [411, 0]
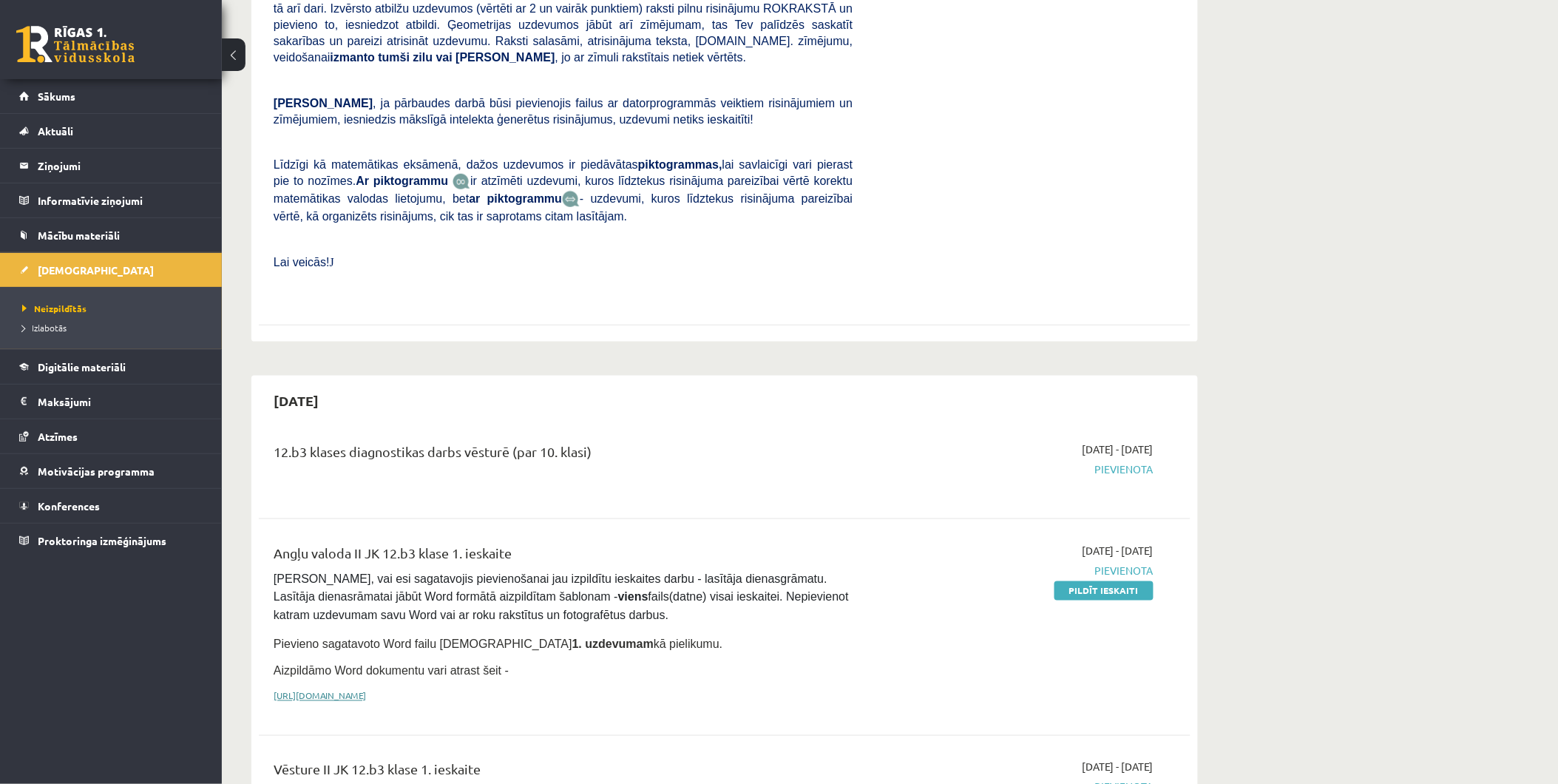
click at [366, 690] on link "[URL][DOMAIN_NAME]" at bounding box center [319, 695] width 92 height 12
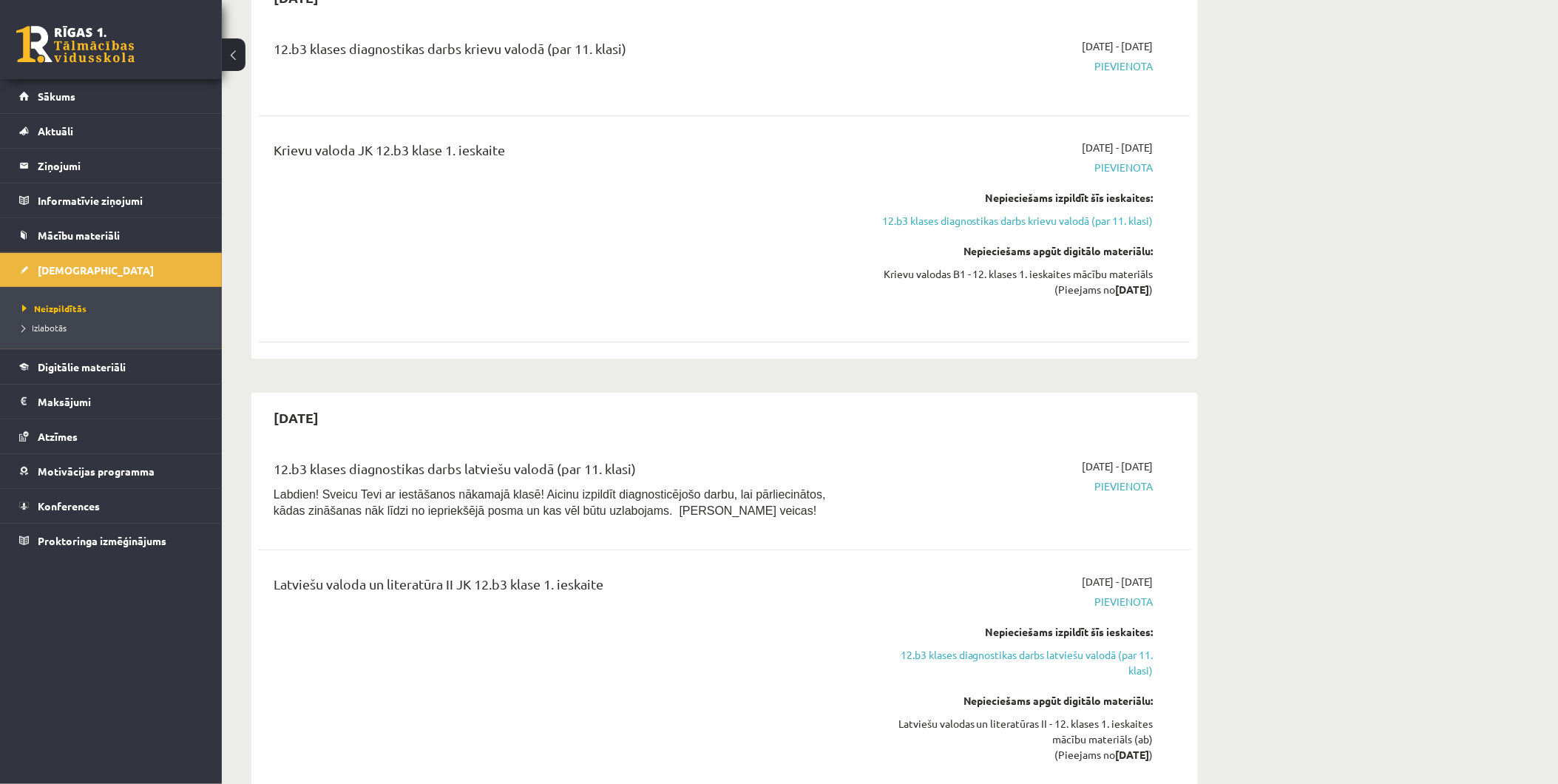
scroll to position [1478, 0]
